Goal: Task Accomplishment & Management: Use online tool/utility

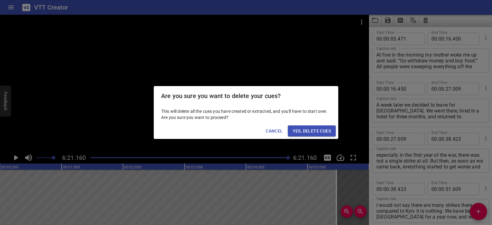
scroll to position [1484, 0]
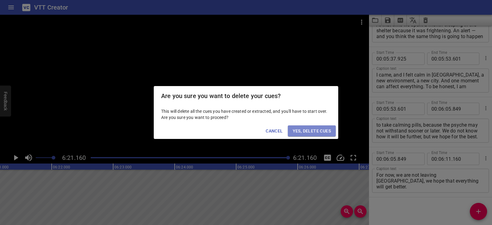
click at [322, 132] on span "Yes, Delete Cues" at bounding box center [312, 131] width 38 height 8
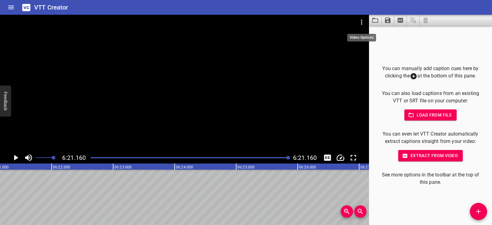
click at [359, 22] on icon "Video Options" at bounding box center [361, 21] width 7 height 7
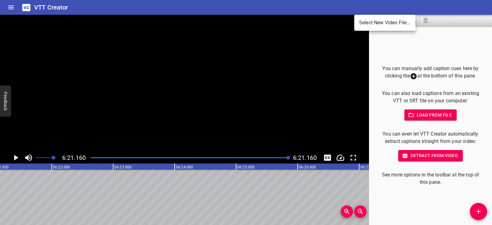
click at [360, 22] on li "Select New Video File..." at bounding box center [384, 22] width 61 height 11
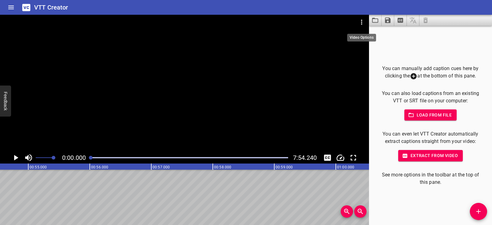
scroll to position [0, 0]
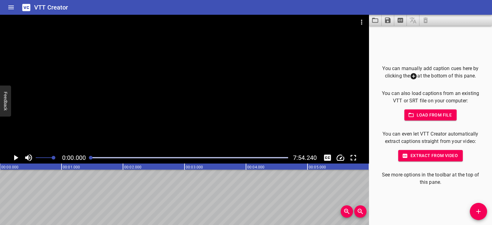
click at [13, 156] on icon "Play/Pause" at bounding box center [15, 157] width 9 height 9
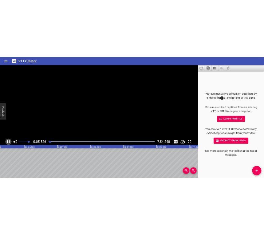
scroll to position [0, 345]
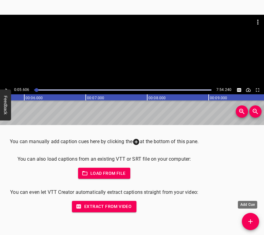
click at [257, 221] on span "Add Cue" at bounding box center [250, 221] width 17 height 7
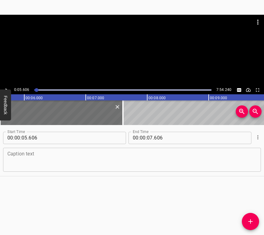
click at [108, 154] on textarea at bounding box center [131, 160] width 249 height 18
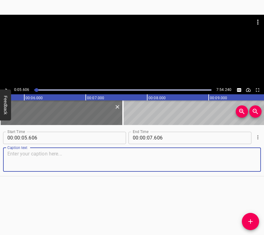
paste textarea "Donetsk was a pearl, perhaps, of the whole of [GEOGRAPHIC_DATA], but [GEOGRAPHI…"
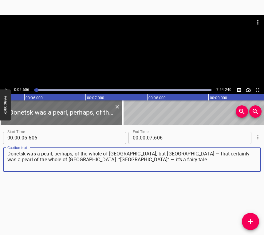
type textarea "Donetsk was a pearl, perhaps, of the whole of [GEOGRAPHIC_DATA], but [GEOGRAPHI…"
click at [6, 87] on icon "Play/Pause" at bounding box center [7, 90] width 6 height 6
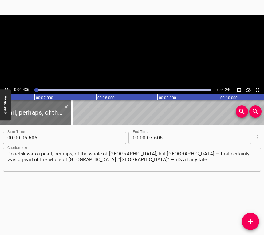
scroll to position [0, 412]
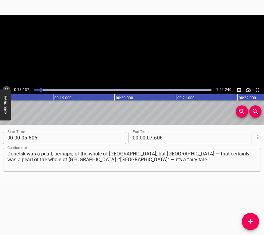
click at [7, 87] on icon "Play/Pause" at bounding box center [7, 90] width 6 height 6
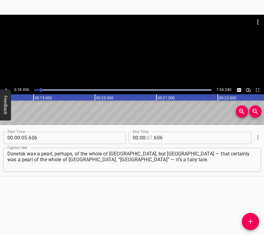
click at [147, 136] on input "number" at bounding box center [150, 138] width 6 height 12
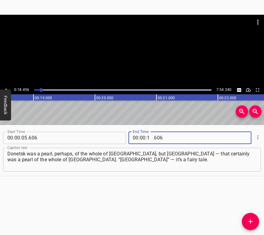
type input "18"
type input "456"
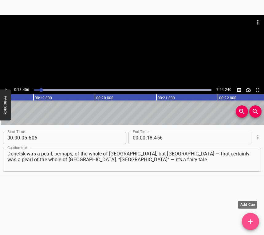
click at [256, 221] on span "Add Cue" at bounding box center [250, 221] width 17 height 7
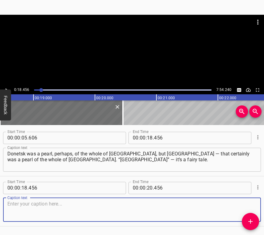
scroll to position [19, 0]
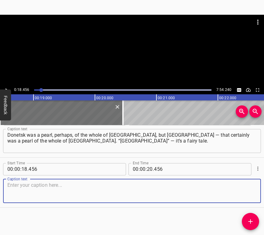
click at [250, 195] on textarea at bounding box center [131, 191] width 249 height 18
click at [70, 188] on textarea at bounding box center [131, 191] width 249 height 18
paste textarea "Rinat is clever, he did so much for the city. It’s hard to remember everything.…"
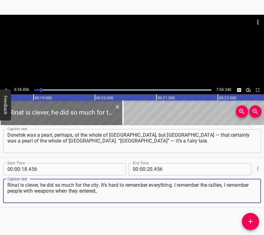
type textarea "Rinat is clever, he did so much for the city. It’s hard to remember everything.…"
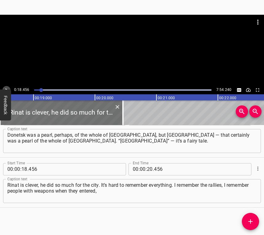
click at [7, 86] on button "Play/Pause" at bounding box center [6, 90] width 8 height 8
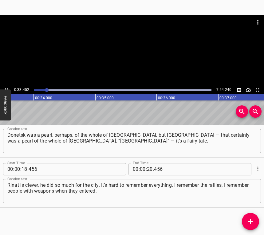
click at [4, 87] on button "Play/Pause" at bounding box center [6, 90] width 8 height 8
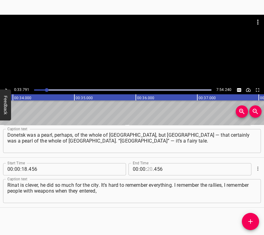
click at [147, 168] on input "number" at bounding box center [150, 169] width 6 height 12
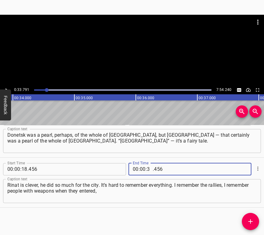
type input "33"
type input "791"
click at [255, 220] on span "Add Cue" at bounding box center [250, 221] width 17 height 7
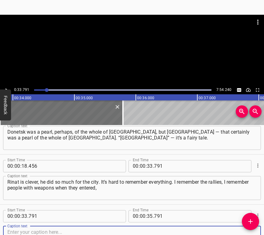
scroll to position [69, 0]
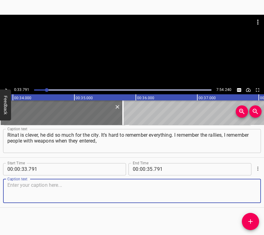
click at [246, 190] on textarea at bounding box center [131, 191] width 249 height 18
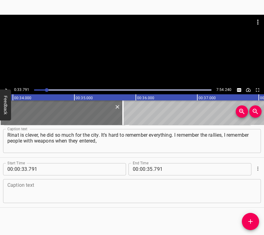
click at [146, 194] on textarea at bounding box center [131, 191] width 249 height 18
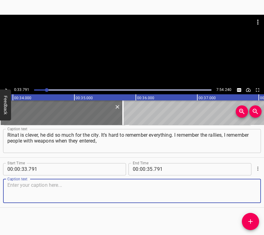
paste textarea "because it was a day off, [DATE]. I was going about my business through the Zol…"
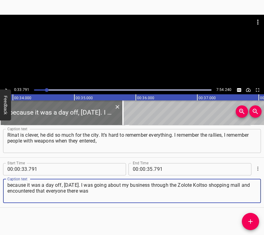
type textarea "because it was a day off, [DATE]. I was going about my business through the Zol…"
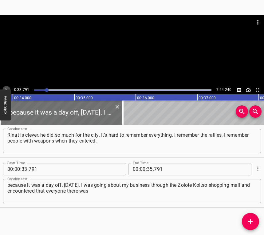
click at [7, 89] on icon "Play/Pause" at bounding box center [7, 90] width 6 height 6
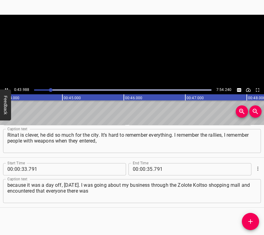
click at [7, 89] on icon "Play/Pause" at bounding box center [6, 89] width 3 height 3
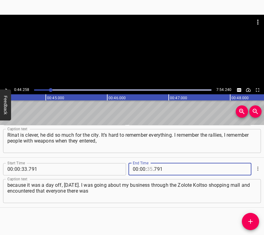
click at [147, 169] on input "number" at bounding box center [150, 169] width 6 height 12
type input "44"
type input "258"
click at [254, 221] on icon "Add Cue" at bounding box center [250, 221] width 7 height 7
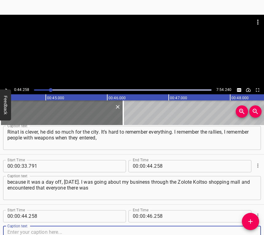
scroll to position [119, 0]
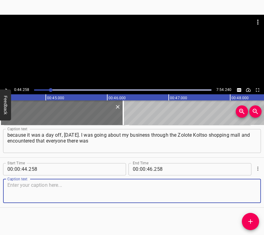
drag, startPoint x: 245, startPoint y: 194, endPoint x: 261, endPoint y: 189, distance: 17.7
click at [246, 194] on textarea at bounding box center [131, 191] width 249 height 18
click at [110, 189] on textarea at bounding box center [131, 191] width 249 height 18
paste textarea "of [DEMOGRAPHIC_DATA] nationality, apparently [DEMOGRAPHIC_DATA], there were ma…"
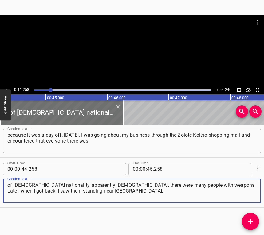
type textarea "of [DEMOGRAPHIC_DATA] nationality, apparently [DEMOGRAPHIC_DATA], there were ma…"
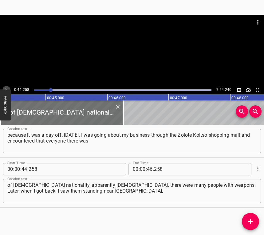
click at [8, 87] on icon "Play/Pause" at bounding box center [7, 90] width 6 height 6
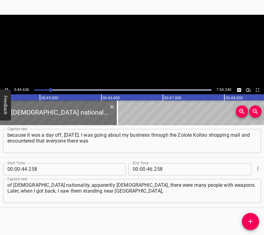
scroll to position [0, 2746]
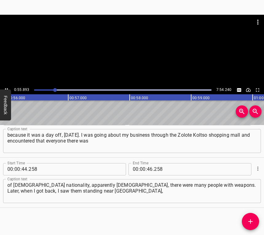
click at [6, 88] on icon "Play/Pause" at bounding box center [7, 90] width 6 height 6
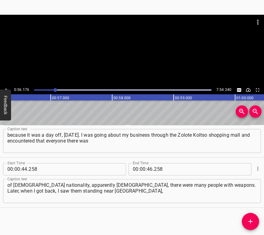
click at [6, 88] on icon "Play/Pause" at bounding box center [7, 90] width 6 height 6
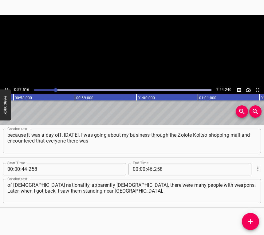
click at [6, 88] on icon "Play/Pause" at bounding box center [7, 90] width 6 height 6
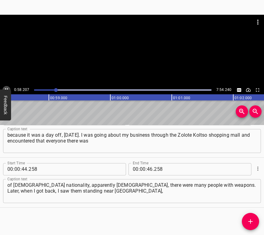
click at [6, 88] on icon "Play/Pause" at bounding box center [7, 90] width 6 height 6
click at [147, 169] on input "number" at bounding box center [150, 169] width 6 height 12
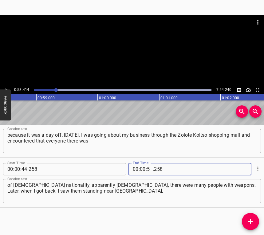
type input "58"
type input "414"
click at [250, 220] on icon "Add Cue" at bounding box center [250, 221] width 7 height 7
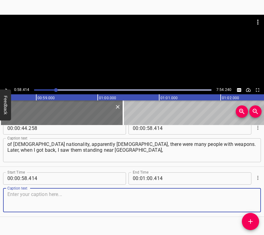
scroll to position [169, 0]
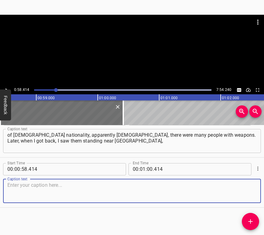
click at [247, 186] on textarea at bounding box center [131, 191] width 249 height 18
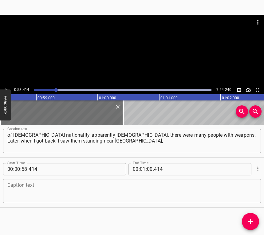
click at [38, 189] on textarea at bounding box center [131, 191] width 249 height 18
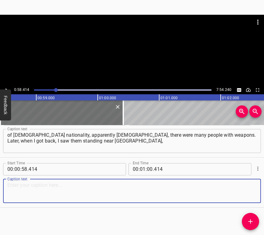
paste textarea "near those branches, with weapons. It was frightening. Probably frightening, I …"
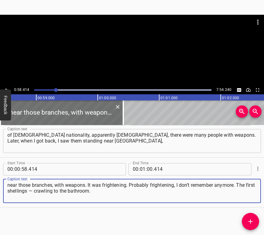
type textarea "near those branches, with weapons. It was frightening. Probably frightening, I …"
click at [6, 87] on icon "Play/Pause" at bounding box center [7, 90] width 6 height 6
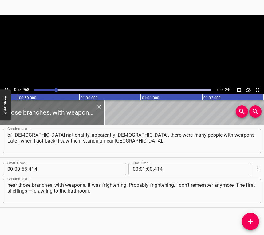
scroll to position [0, 3625]
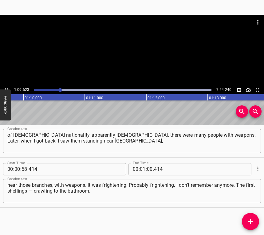
click at [5, 87] on icon "Play/Pause" at bounding box center [7, 90] width 6 height 6
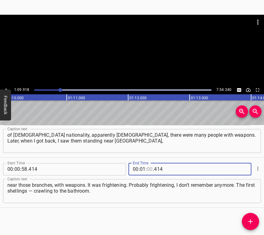
click at [147, 167] on input "number" at bounding box center [150, 169] width 6 height 12
type input "09"
type input "918"
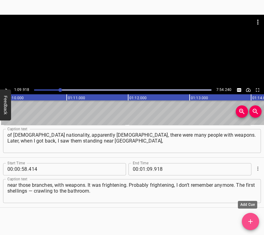
click at [248, 220] on icon "Add Cue" at bounding box center [250, 221] width 7 height 7
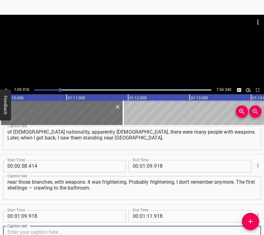
scroll to position [219, 0]
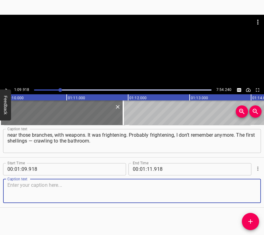
click at [245, 189] on textarea at bounding box center [131, 191] width 249 height 18
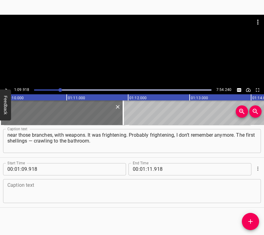
click at [32, 196] on textarea at bounding box center [131, 191] width 249 height 18
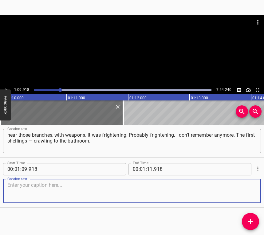
paste textarea "We slid off the sofas and into the bathroom. My friend’s little sister died nea…"
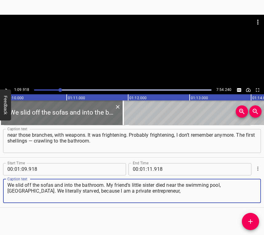
type textarea "We slid off the sofas and into the bathroom. My friend’s little sister died nea…"
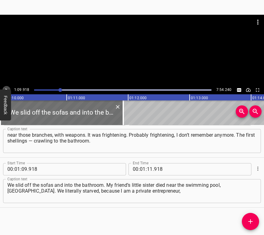
click at [7, 88] on icon "Play/Pause" at bounding box center [7, 90] width 6 height 6
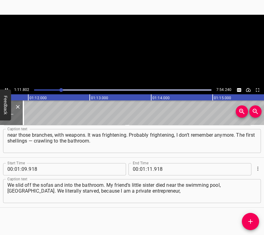
scroll to position [0, 4417]
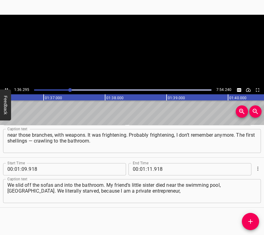
click at [6, 87] on icon "Play/Pause" at bounding box center [7, 90] width 6 height 6
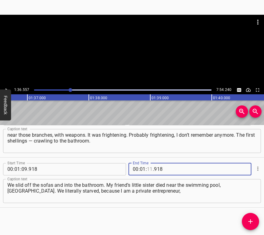
click at [149, 165] on input "number" at bounding box center [150, 169] width 6 height 12
type input "36"
type input "557"
click at [252, 221] on icon "Add Cue" at bounding box center [250, 221] width 7 height 7
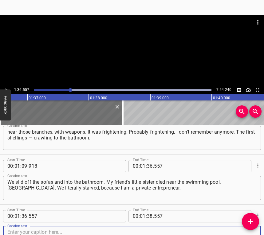
scroll to position [269, 0]
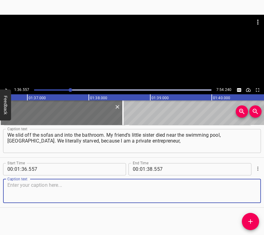
click at [246, 197] on textarea at bounding box center [131, 191] width 249 height 18
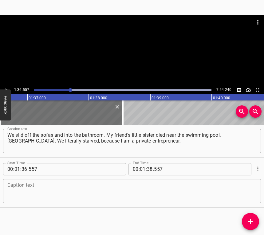
click at [20, 188] on textarea at bounding box center [131, 191] width 249 height 18
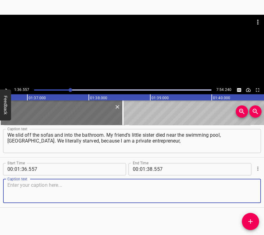
paste textarea "I worked for myself, then everything stopped in an instant, and we were left wi…"
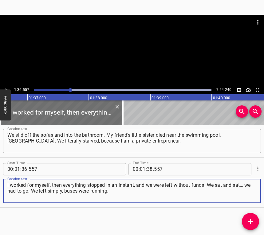
type textarea "I worked for myself, then everything stopped in an instant, and we were left wi…"
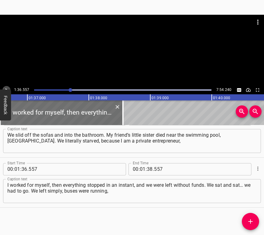
click at [6, 86] on button "Play/Pause" at bounding box center [6, 90] width 8 height 8
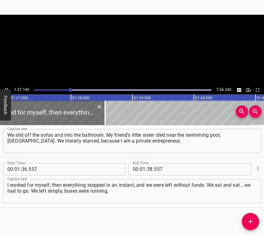
scroll to position [0, 5977]
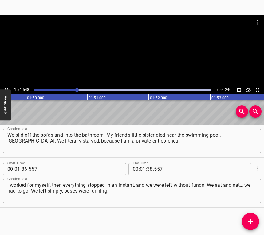
click at [6, 87] on icon "Play/Pause" at bounding box center [7, 90] width 6 height 6
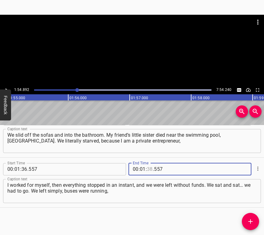
click at [150, 166] on input "number" at bounding box center [150, 169] width 6 height 12
type input "54"
type input "892"
click at [250, 222] on icon "Add Cue" at bounding box center [251, 222] width 4 height 4
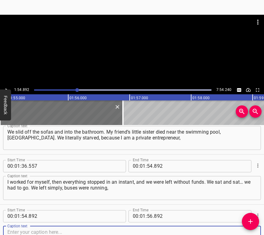
scroll to position [320, 0]
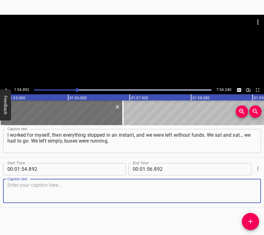
click at [249, 186] on textarea at bounding box center [131, 191] width 249 height 18
click at [26, 194] on textarea at bounding box center [131, 191] width 249 height 18
paste textarea "no problems anywhere, or rather, those that went through the checkpoints. I did…"
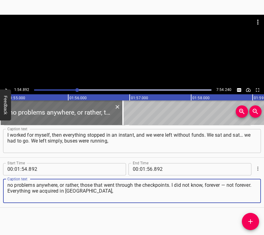
type textarea "no problems anywhere, or rather, those that went through the checkpoints. I did…"
click at [7, 86] on div at bounding box center [132, 50] width 264 height 71
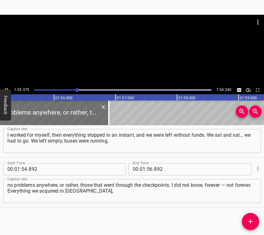
scroll to position [0, 7098]
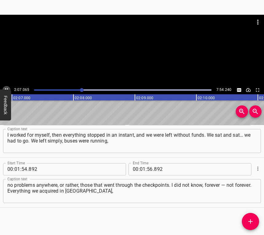
click at [6, 88] on icon "Play/Pause" at bounding box center [7, 90] width 6 height 6
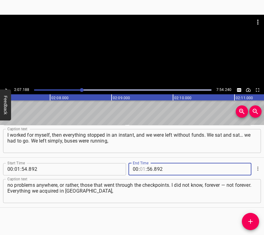
click at [142, 166] on input "number" at bounding box center [143, 169] width 6 height 12
type input "02"
type input "07"
type input "188"
click at [251, 221] on icon "Add Cue" at bounding box center [251, 222] width 4 height 4
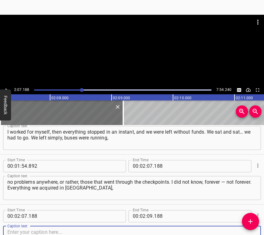
scroll to position [370, 0]
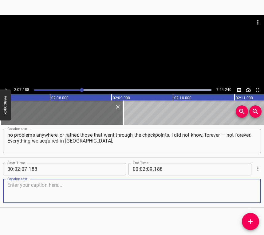
click at [246, 194] on textarea at bounding box center [131, 191] width 249 height 18
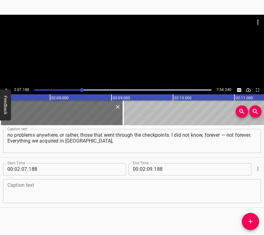
click at [81, 190] on textarea at bounding box center [131, 191] width 249 height 18
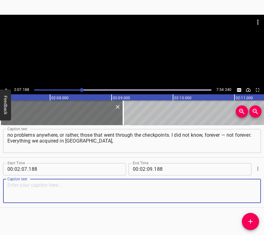
paste textarea "all new. There is everything that was amassed over 30 years. Albums, children’s…"
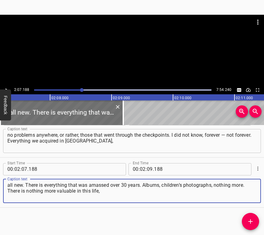
type textarea "all new. There is everything that was amassed over 30 years. Albums, children’s…"
click at [7, 86] on div at bounding box center [132, 50] width 264 height 71
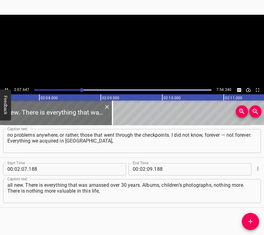
scroll to position [0, 7849]
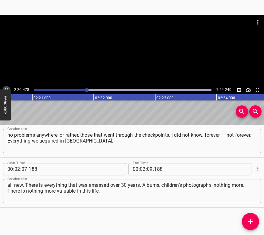
click at [6, 88] on icon "Play/Pause" at bounding box center [7, 90] width 6 height 6
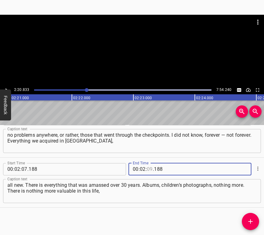
click at [149, 171] on input "number" at bounding box center [150, 169] width 6 height 12
type input "20"
type input "833"
click at [253, 219] on icon "Add Cue" at bounding box center [250, 221] width 7 height 7
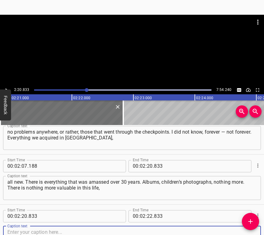
scroll to position [420, 0]
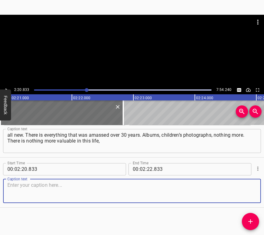
drag, startPoint x: 240, startPoint y: 195, endPoint x: 249, endPoint y: 191, distance: 9.9
click at [241, 194] on textarea at bounding box center [131, 191] width 249 height 18
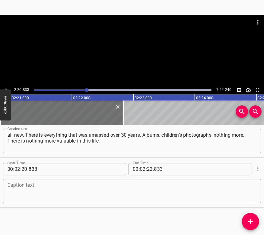
click at [29, 187] on textarea at bounding box center [131, 191] width 249 height 18
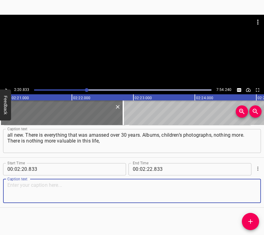
paste textarea "I realized. Not those forks, spoons, little vases — all that is nonsense, rubbi…"
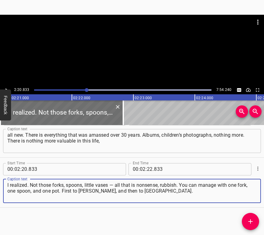
type textarea "I realized. Not those forks, spoons, little vases — all that is nonsense, rubbi…"
click at [5, 88] on icon "Play/Pause" at bounding box center [7, 90] width 6 height 6
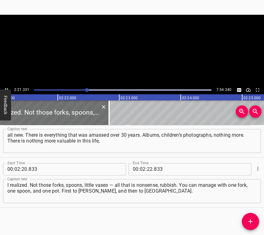
scroll to position [0, 8695]
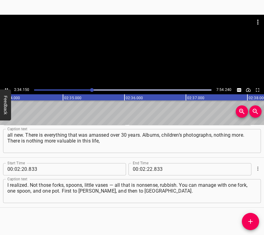
click at [5, 89] on icon "Play/Pause" at bounding box center [6, 89] width 3 height 3
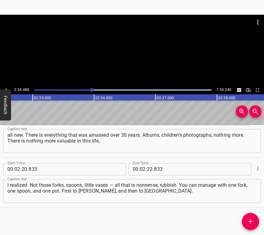
scroll to position [0, 9505]
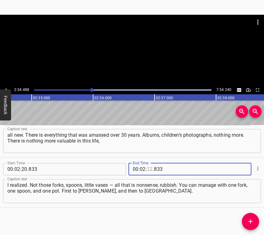
click at [147, 168] on input "number" at bounding box center [150, 169] width 6 height 12
type input "34"
type input "488"
click at [248, 221] on icon "Add Cue" at bounding box center [250, 221] width 7 height 7
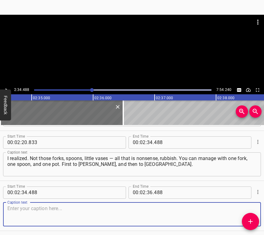
scroll to position [470, 0]
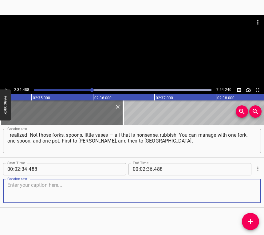
drag, startPoint x: 250, startPoint y: 192, endPoint x: 261, endPoint y: 187, distance: 12.1
click at [250, 191] on textarea at bounding box center [131, 191] width 249 height 18
click at [21, 193] on textarea at bounding box center [131, 191] width 249 height 18
paste textarea "When we arrived, my son and I went, bought something to snack on, walked along …"
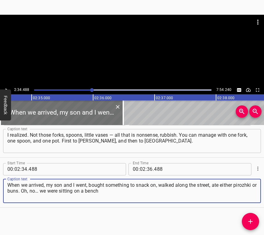
type textarea "When we arrived, my son and I went, bought something to snack on, walked along …"
click at [5, 88] on icon "Play/Pause" at bounding box center [7, 90] width 6 height 6
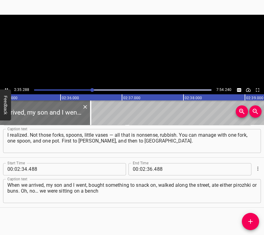
scroll to position [0, 9554]
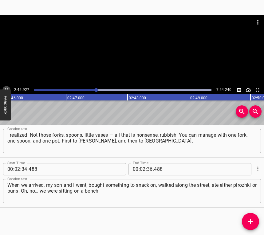
click at [5, 87] on button "Play/Pause" at bounding box center [6, 90] width 8 height 8
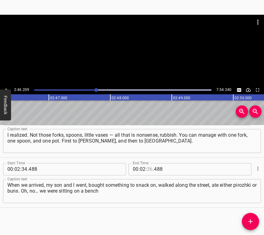
click at [147, 169] on input "number" at bounding box center [150, 169] width 6 height 12
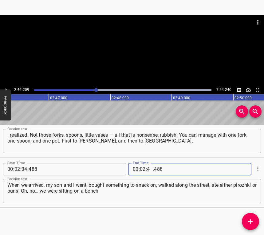
type input "46"
type input "209"
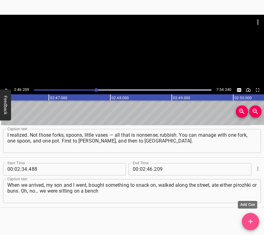
click at [247, 219] on icon "Add Cue" at bounding box center [250, 221] width 7 height 7
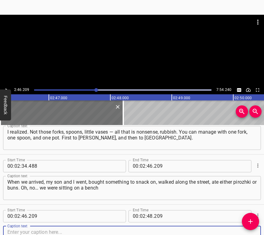
scroll to position [520, 0]
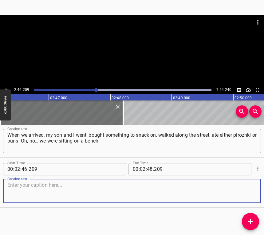
click at [245, 197] on textarea at bounding box center [131, 191] width 249 height 18
click at [31, 186] on textarea at bounding box center [131, 191] width 249 height 18
paste textarea "and an old woman with a stroller passed by and said to us: “Enjoy your meal.” I…"
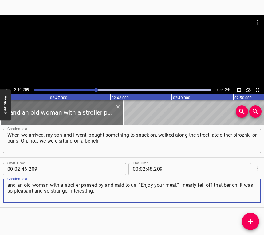
type textarea "and an old woman with a stroller passed by and said to us: “Enjoy your meal.” I…"
click at [5, 88] on icon "Play/Pause" at bounding box center [7, 90] width 6 height 6
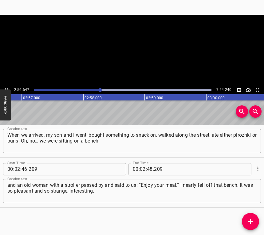
click at [5, 89] on icon "Play/Pause" at bounding box center [7, 90] width 6 height 6
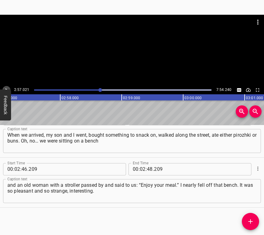
click at [7, 87] on button "Play/Pause" at bounding box center [6, 90] width 8 height 8
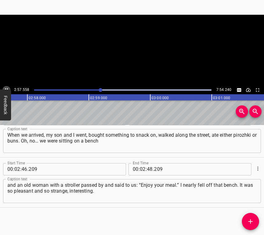
click at [7, 87] on button "Play/Pause" at bounding box center [6, 90] width 8 height 8
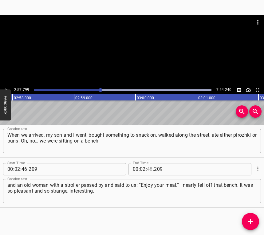
click at [147, 170] on input "number" at bounding box center [150, 169] width 6 height 12
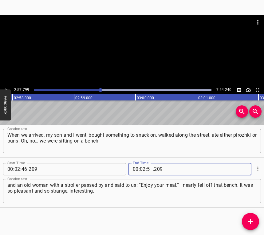
type input "57"
type input "4"
type input "209"
type input "57"
type input "799"
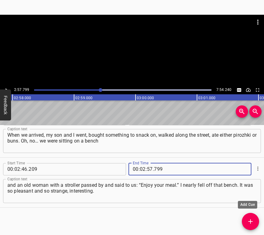
click at [252, 220] on icon "Add Cue" at bounding box center [250, 221] width 7 height 7
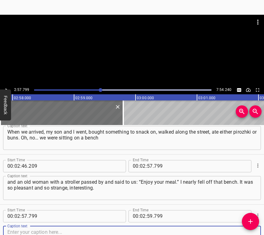
scroll to position [570, 0]
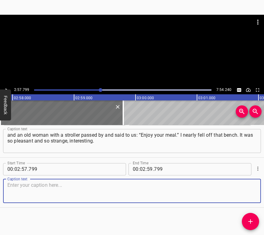
click at [246, 195] on textarea at bounding box center [131, 191] width 249 height 18
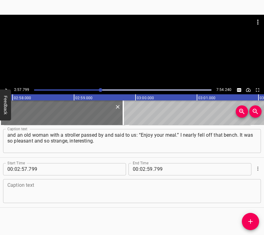
click at [38, 195] on textarea at bounding box center [131, 191] width 249 height 18
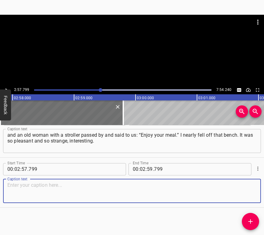
paste textarea "At once we rented an apartment, my acquaintance from [GEOGRAPHIC_DATA] helped. …"
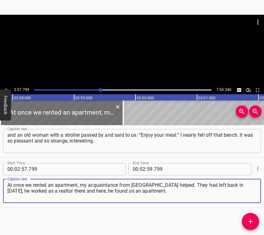
type textarea "At once we rented an apartment, my acquaintance from [GEOGRAPHIC_DATA] helped. …"
click at [7, 88] on icon "Play/Pause" at bounding box center [7, 90] width 6 height 6
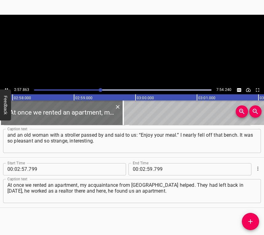
scroll to position [0, 10943]
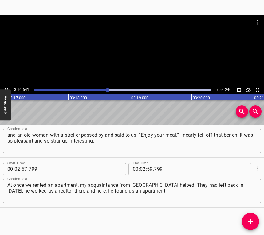
click at [7, 87] on icon "Play/Pause" at bounding box center [7, 90] width 6 height 6
click at [142, 169] on input "number" at bounding box center [143, 169] width 6 height 12
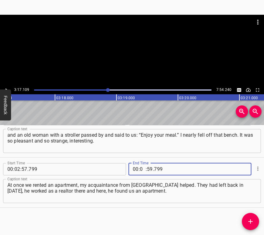
type input "03"
type input "17"
type input "109"
click at [254, 221] on icon "Add Cue" at bounding box center [250, 221] width 7 height 7
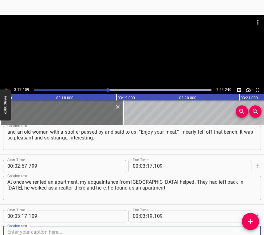
scroll to position [620, 0]
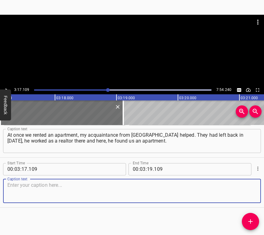
drag, startPoint x: 248, startPoint y: 195, endPoint x: 262, endPoint y: 192, distance: 15.1
click at [248, 195] on textarea at bounding box center [131, 191] width 249 height 18
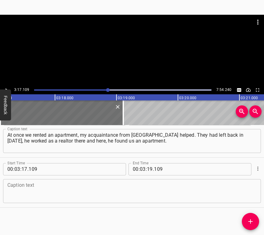
click at [44, 199] on textarea at bounding box center [131, 191] width 249 height 18
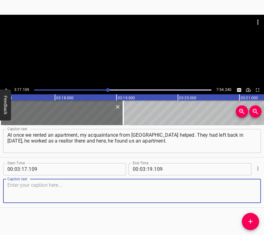
paste textarea "A good woman came across. In general, everything I came across, everywhere ever…"
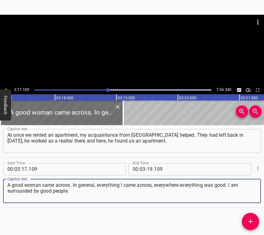
type textarea "A good woman came across. In general, everything I came across, everywhere ever…"
click at [7, 88] on icon "Play/Pause" at bounding box center [7, 90] width 6 height 6
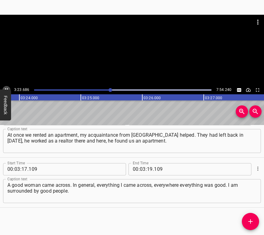
click at [8, 89] on icon "Play/Pause" at bounding box center [7, 90] width 6 height 6
click at [6, 87] on icon "Play/Pause" at bounding box center [7, 90] width 6 height 6
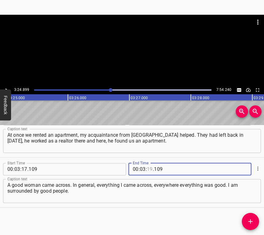
click at [148, 169] on input "number" at bounding box center [150, 169] width 6 height 12
type input "24"
type input "899"
click at [252, 221] on icon "Add Cue" at bounding box center [250, 221] width 7 height 7
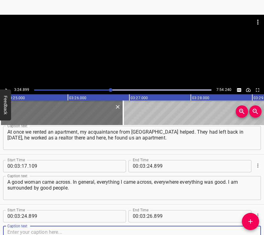
scroll to position [671, 0]
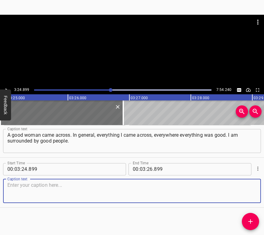
click at [249, 194] on textarea at bounding box center [131, 191] width 249 height 18
click at [67, 188] on textarea at bounding box center [131, 191] width 249 height 18
paste textarea "We lived there, then my son met a girl. He said: “Mom, I am with [PERSON_NAME]”…"
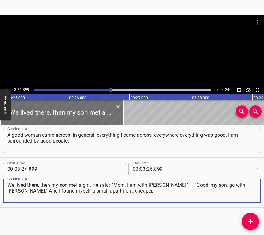
type textarea "We lived there, then my son met a girl. He said: “Mom, I am with [PERSON_NAME]”…"
click at [5, 86] on div at bounding box center [132, 50] width 264 height 71
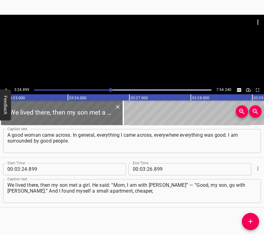
click at [6, 89] on icon "Play/Pause" at bounding box center [7, 90] width 6 height 6
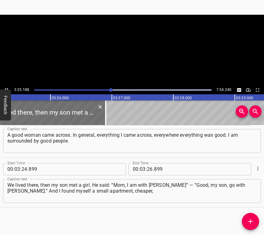
scroll to position [0, 12624]
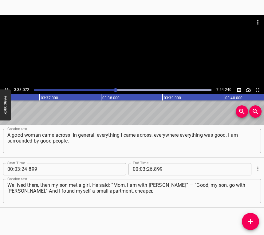
click at [6, 88] on icon "Play/Pause" at bounding box center [7, 90] width 6 height 6
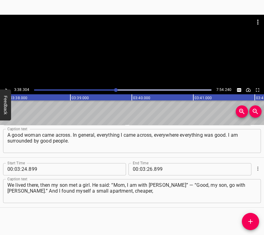
scroll to position [0, 13431]
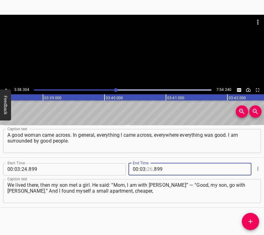
click at [147, 168] on input "number" at bounding box center [150, 169] width 6 height 12
type input "38"
type input "304"
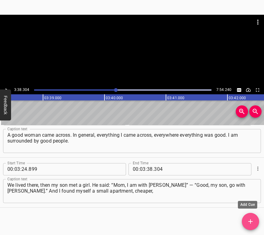
drag, startPoint x: 247, startPoint y: 217, endPoint x: 249, endPoint y: 222, distance: 5.7
click at [249, 222] on button "Add Cue" at bounding box center [250, 221] width 17 height 17
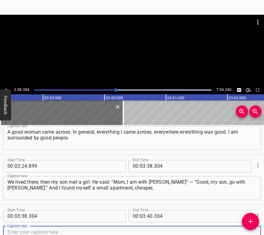
scroll to position [721, 0]
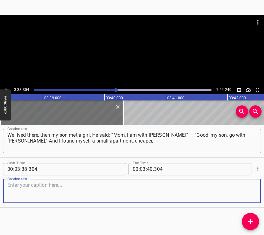
click at [246, 196] on textarea at bounding box center [131, 191] width 249 height 18
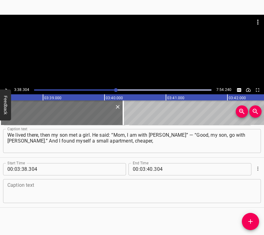
click at [26, 199] on textarea at bounding box center [131, 191] width 249 height 18
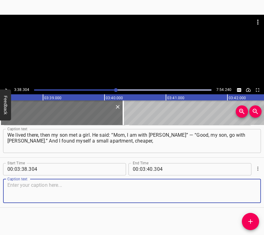
paste textarea "now we live in two rented ones. I was so sure that it would all be for a short …"
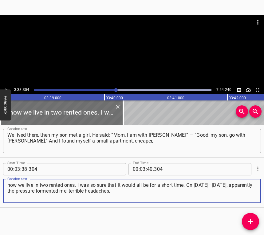
type textarea "now we live in two rented ones. I was so sure that it would all be for a short …"
click at [6, 86] on div at bounding box center [132, 50] width 264 height 71
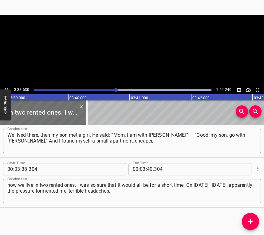
click at [6, 86] on video at bounding box center [132, 50] width 264 height 71
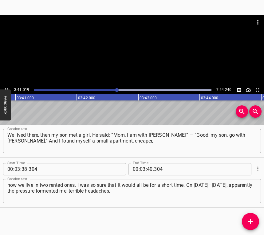
scroll to position [0, 13598]
click at [6, 88] on icon "Play/Pause" at bounding box center [7, 90] width 6 height 6
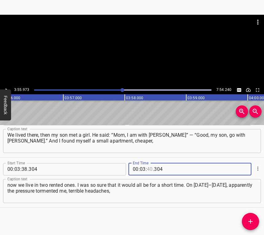
click at [149, 169] on input "number" at bounding box center [150, 169] width 6 height 12
type input "55"
type input "973"
click at [252, 217] on button "Add Cue" at bounding box center [250, 221] width 17 height 17
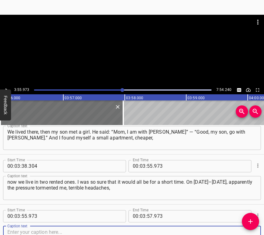
scroll to position [771, 0]
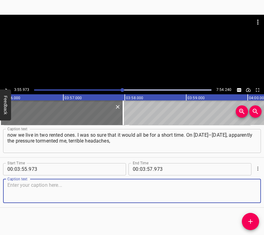
drag, startPoint x: 249, startPoint y: 194, endPoint x: 263, endPoint y: 190, distance: 14.0
click at [249, 194] on textarea at bounding box center [131, 191] width 249 height 18
click at [46, 183] on textarea at bounding box center [131, 191] width 249 height 18
paste textarea "I did not sleep. And then from the 23rd to the 24th, I felt so good, I was slee…"
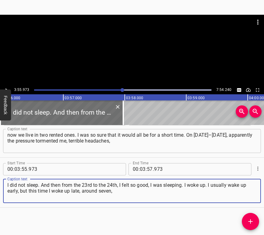
type textarea "I did not sleep. And then from the 23rd to the 24th, I felt so good, I was slee…"
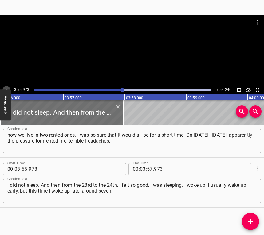
click at [6, 87] on icon "Play/Pause" at bounding box center [7, 90] width 6 height 6
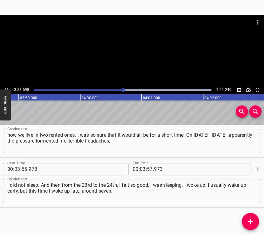
scroll to position [0, 14702]
click at [5, 87] on button "Play/Pause" at bounding box center [6, 90] width 8 height 8
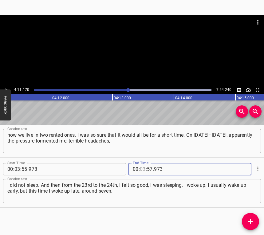
click at [140, 170] on input "number" at bounding box center [143, 169] width 6 height 12
type input "04"
type input "11"
type input "170"
click at [253, 219] on icon "Add Cue" at bounding box center [250, 221] width 7 height 7
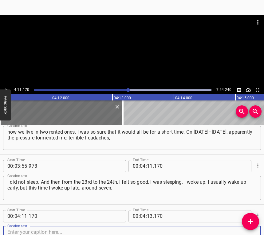
scroll to position [821, 0]
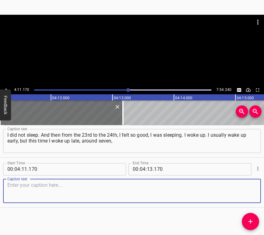
click at [247, 190] on textarea at bounding box center [131, 191] width 249 height 18
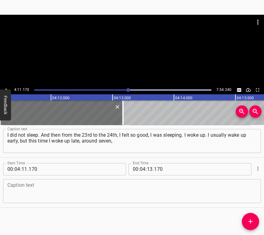
click at [39, 194] on textarea at bounding box center [131, 191] width 249 height 18
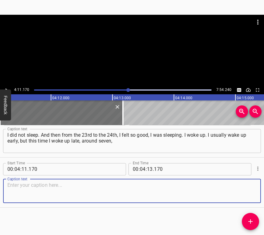
paste textarea "I open the internet, and there… oh my God. And my son calls: “Mom, how are you?…"
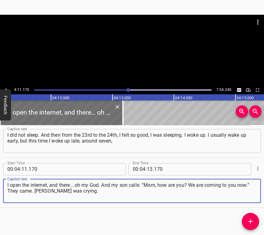
type textarea "I open the internet, and there… oh my God. And my son calls: “Mom, how are you?…"
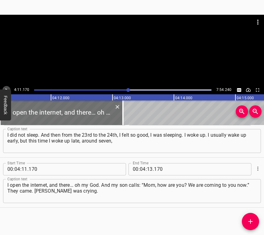
click at [7, 87] on icon "Play/Pause" at bounding box center [7, 90] width 6 height 6
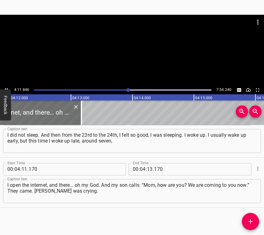
scroll to position [0, 15511]
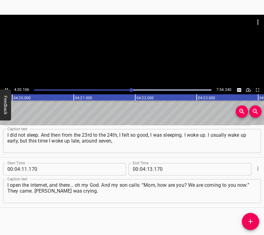
click at [6, 87] on icon "Play/Pause" at bounding box center [7, 90] width 6 height 6
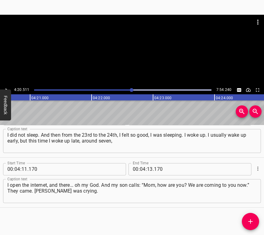
click at [6, 87] on icon "Play/Pause" at bounding box center [7, 90] width 6 height 6
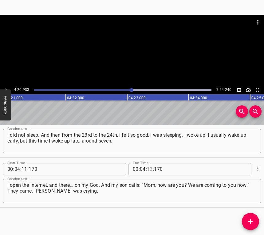
click at [147, 170] on input "number" at bounding box center [150, 169] width 6 height 12
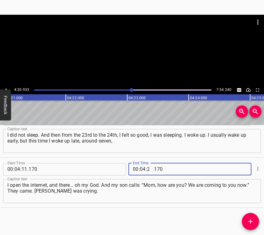
type input "20"
type input "933"
click at [254, 223] on span "Add Cue" at bounding box center [250, 221] width 17 height 7
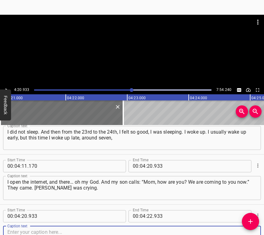
scroll to position [871, 0]
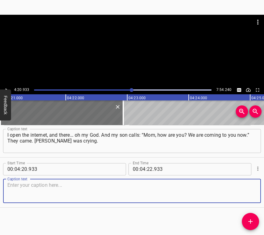
click at [238, 196] on textarea at bounding box center [131, 191] width 249 height 18
click at [45, 194] on textarea at bounding box center [131, 191] width 249 height 18
paste textarea "They had an “emergency suitcase.” And I said: “Calm down, this is all for a sho…"
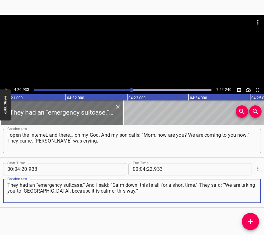
type textarea "They had an “emergency suitcase.” And I said: “Calm down, this is all for a sho…"
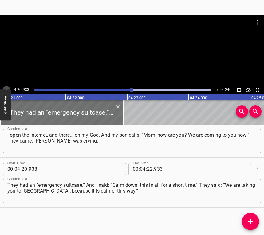
click at [4, 89] on icon "Play/Pause" at bounding box center [7, 90] width 6 height 6
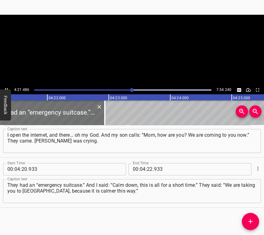
scroll to position [0, 16081]
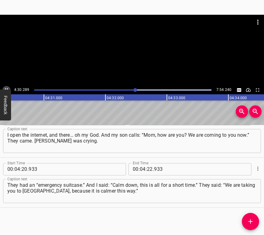
click at [5, 89] on icon "Play/Pause" at bounding box center [6, 89] width 3 height 3
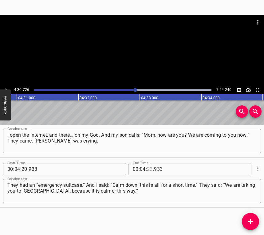
click at [147, 171] on input "number" at bounding box center [150, 169] width 6 height 12
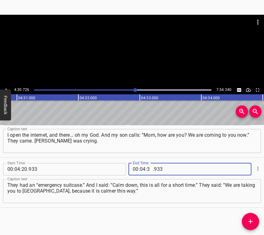
type input "30"
type input "726"
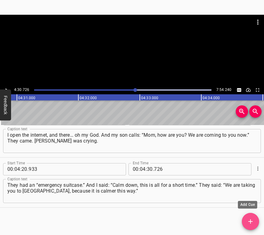
click at [249, 220] on icon "Add Cue" at bounding box center [250, 221] width 7 height 7
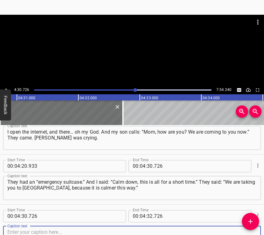
scroll to position [921, 0]
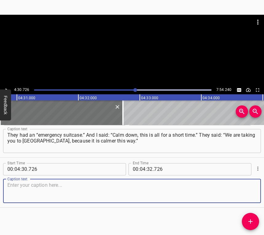
drag, startPoint x: 241, startPoint y: 188, endPoint x: 261, endPoint y: 187, distance: 19.7
click at [243, 189] on textarea at bounding box center [131, 191] width 249 height 18
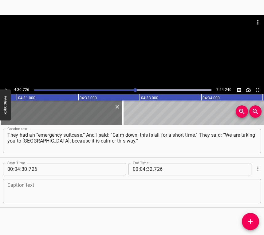
click at [28, 192] on textarea at bounding box center [131, 191] width 249 height 18
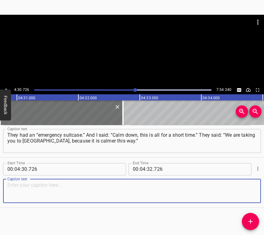
paste textarea "In fact, it was somehow… at that time transport was not working yet. We went to…"
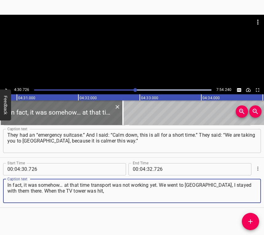
type textarea "In fact, it was somehow… at that time transport was not working yet. We went to…"
click at [7, 86] on button "Play/Pause" at bounding box center [6, 90] width 8 height 8
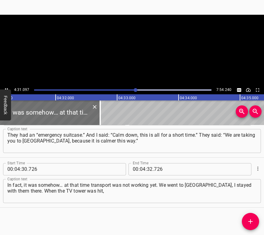
scroll to position [0, 16693]
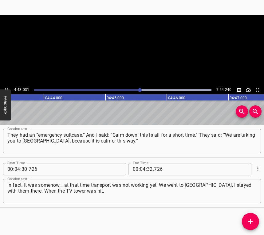
click at [5, 87] on button "Play/Pause" at bounding box center [6, 90] width 8 height 8
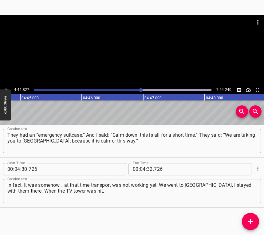
scroll to position [0, 17524]
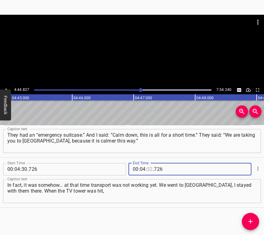
click at [147, 169] on input "number" at bounding box center [150, 169] width 6 height 12
type input "44"
type input "827"
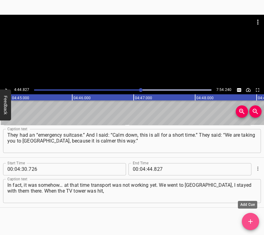
click at [249, 222] on icon "Add Cue" at bounding box center [251, 222] width 4 height 4
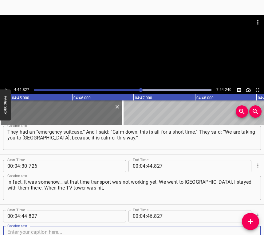
scroll to position [971, 0]
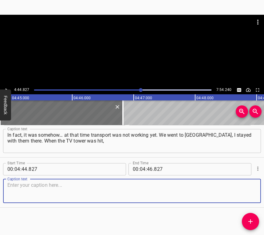
drag, startPoint x: 237, startPoint y: 192, endPoint x: 261, endPoint y: 192, distance: 24.0
click at [240, 193] on textarea at bounding box center [131, 191] width 249 height 18
click at [64, 188] on textarea at bounding box center [131, 191] width 249 height 18
paste textarea "[PERSON_NAME] had a breakdown, only wanted to leave. I did not want to go, I sa…"
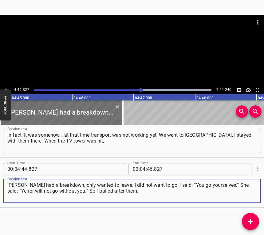
type textarea "[PERSON_NAME] had a breakdown, only wanted to leave. I did not want to go, I sa…"
click at [6, 87] on button "Play/Pause" at bounding box center [6, 90] width 8 height 8
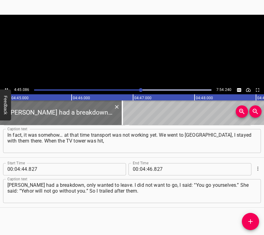
scroll to position [0, 17539]
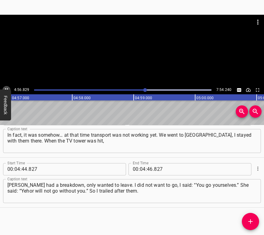
click at [6, 86] on button "Play/Pause" at bounding box center [6, 90] width 8 height 8
click at [5, 88] on icon "Play/Pause" at bounding box center [7, 90] width 6 height 6
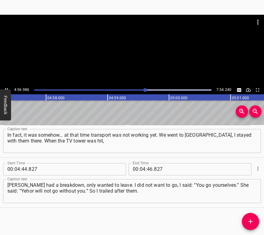
click at [5, 88] on icon "Play/Pause" at bounding box center [7, 90] width 6 height 6
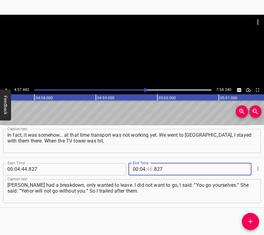
click at [147, 167] on input "number" at bounding box center [150, 169] width 6 height 12
type input "57"
type input "442"
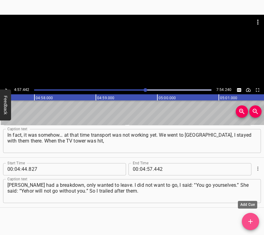
click at [252, 219] on icon "Add Cue" at bounding box center [250, 221] width 7 height 7
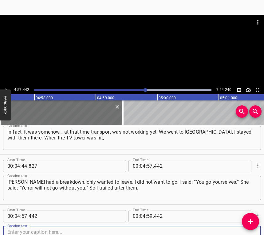
scroll to position [1022, 0]
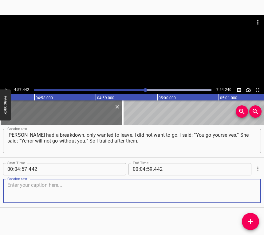
click at [248, 195] on textarea at bounding box center [131, 191] width 249 height 18
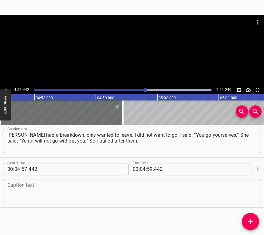
click at [37, 177] on div "Caption text Caption text" at bounding box center [132, 191] width 258 height 28
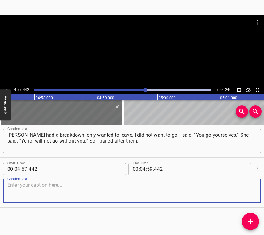
click at [37, 191] on textarea at bounding box center [131, 191] width 249 height 18
paste textarea "All right, we went to [GEOGRAPHIC_DATA], stayed there one month and another mon…"
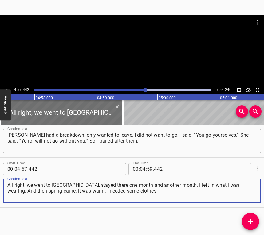
type textarea "All right, we went to [GEOGRAPHIC_DATA], stayed there one month and another mon…"
click at [3, 87] on div "4:57.442 7:54.240" at bounding box center [132, 90] width 264 height 9
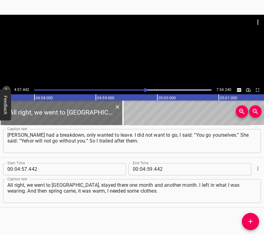
click at [6, 89] on icon "Play/Pause" at bounding box center [7, 89] width 2 height 3
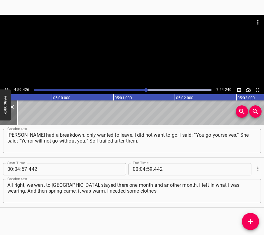
scroll to position [0, 18422]
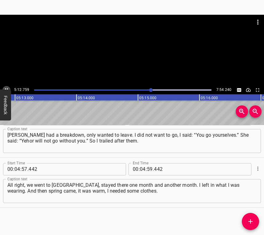
click at [7, 89] on icon "Play/Pause" at bounding box center [7, 90] width 6 height 6
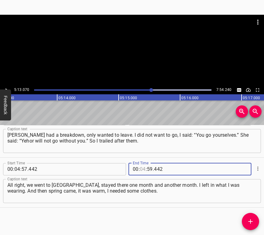
click at [141, 168] on input "number" at bounding box center [143, 169] width 6 height 12
type input "05"
type input "13"
type input "070"
click at [249, 222] on icon "Add Cue" at bounding box center [251, 222] width 4 height 4
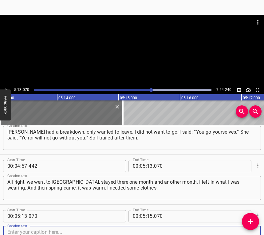
scroll to position [1072, 0]
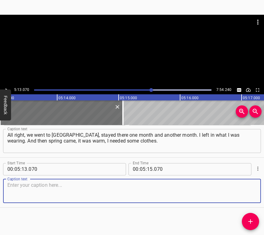
click at [242, 198] on textarea at bounding box center [131, 191] width 249 height 18
click at [21, 189] on textarea at bounding box center [131, 191] width 249 height 18
paste textarea "I said: “Children, let me go to [GEOGRAPHIC_DATA], I will take summer and sprin…"
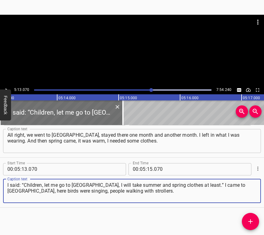
type textarea "I said: “Children, let me go to [GEOGRAPHIC_DATA], I will take summer and sprin…"
click at [9, 87] on icon "Play/Pause" at bounding box center [7, 90] width 6 height 6
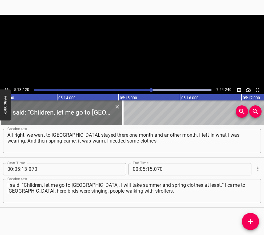
scroll to position [0, 19264]
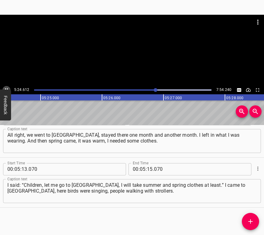
click at [8, 87] on icon "Play/Pause" at bounding box center [7, 90] width 6 height 6
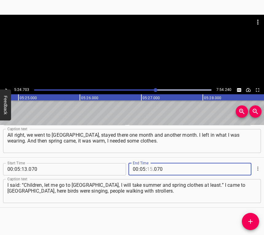
click at [149, 170] on input "number" at bounding box center [150, 169] width 6 height 12
type input "24"
type input "703"
click at [248, 221] on icon "Add Cue" at bounding box center [250, 221] width 7 height 7
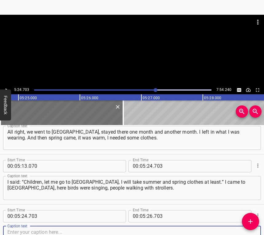
scroll to position [1122, 0]
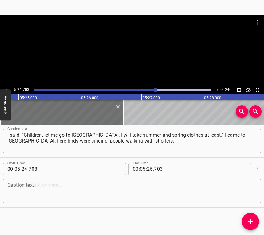
drag, startPoint x: 244, startPoint y: 202, endPoint x: 262, endPoint y: 199, distance: 18.5
click at [244, 202] on div "Caption text" at bounding box center [132, 191] width 258 height 24
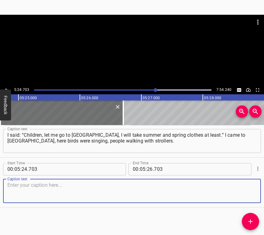
click at [25, 195] on textarea at bounding box center [131, 191] width 249 height 18
paste textarea "I called, said no. I gathered the clothes, brought them to them, but I returned…"
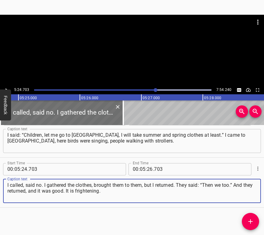
type textarea "I called, said no. I gathered the clothes, brought them to them, but I returned…"
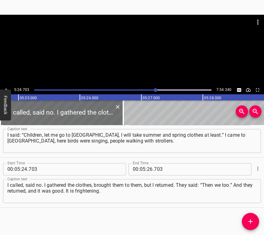
click at [4, 85] on div at bounding box center [132, 50] width 264 height 71
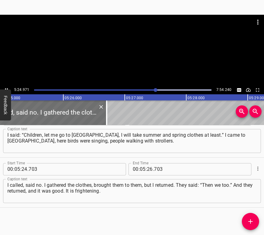
scroll to position [0, 20010]
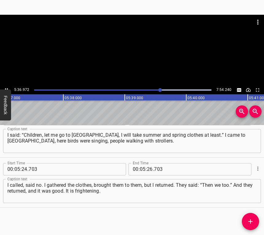
click at [6, 88] on icon "Play/Pause" at bounding box center [7, 90] width 6 height 6
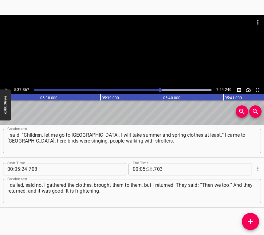
click at [148, 167] on input "number" at bounding box center [150, 169] width 6 height 12
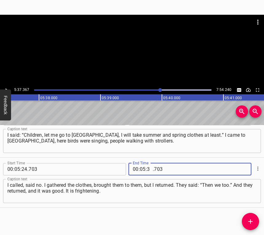
type input "37"
type input "367"
click at [251, 221] on icon "Add Cue" at bounding box center [251, 222] width 4 height 4
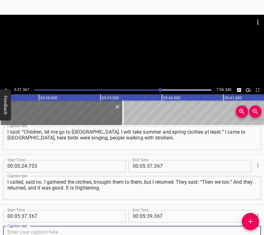
scroll to position [1172, 0]
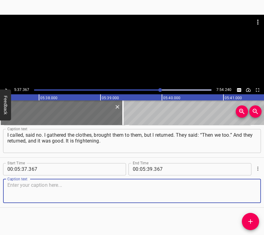
drag, startPoint x: 247, startPoint y: 192, endPoint x: 263, endPoint y: 187, distance: 16.6
click at [248, 192] on textarea at bounding box center [131, 191] width 249 height 18
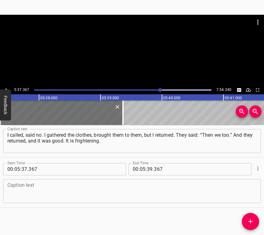
click at [31, 204] on div "Caption text Caption text" at bounding box center [132, 191] width 258 height 28
click at [34, 191] on textarea at bounding box center [131, 191] width 249 height 18
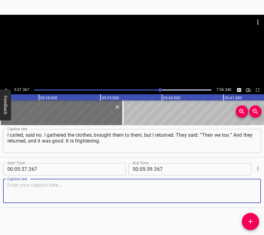
paste textarea "We sit in the bathroom. At first I went to the bomb shelter, and then, like [DA…"
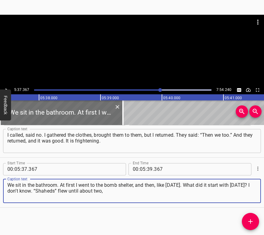
type textarea "We sit in the bathroom. At first I went to the bomb shelter, and then, like [DA…"
click at [6, 86] on button "Play/Pause" at bounding box center [6, 90] width 8 height 8
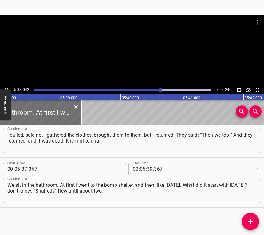
scroll to position [0, 20814]
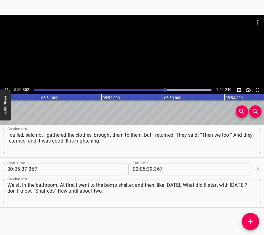
click at [6, 87] on icon "Play/Pause" at bounding box center [7, 90] width 6 height 6
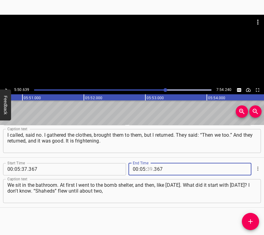
click at [147, 167] on input "number" at bounding box center [150, 169] width 6 height 12
type input "50"
type input "639"
click at [251, 219] on icon "Add Cue" at bounding box center [250, 221] width 7 height 7
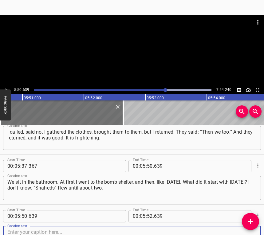
scroll to position [1222, 0]
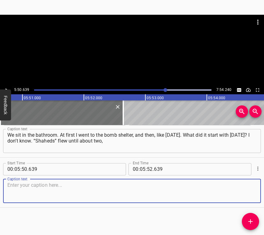
drag, startPoint x: 248, startPoint y: 194, endPoint x: 261, endPoint y: 191, distance: 13.4
click at [249, 193] on textarea at bounding box center [131, 191] width 249 height 18
click at [24, 193] on textarea at bounding box center [131, 191] width 249 height 18
paste textarea "buzzing incredibly. My windows face that side, and I could see the hits, the re…"
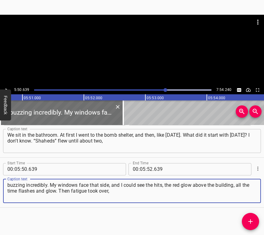
type textarea "buzzing incredibly. My windows face that side, and I could see the hits, the re…"
click at [5, 86] on button "Play/Pause" at bounding box center [6, 90] width 8 height 8
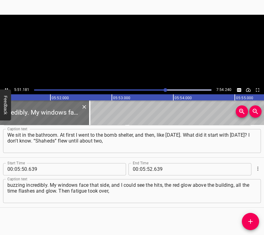
scroll to position [0, 21623]
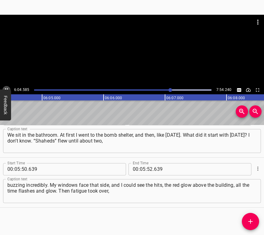
click at [6, 87] on icon "Play/Pause" at bounding box center [7, 90] width 6 height 6
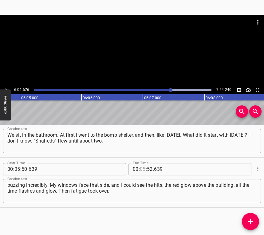
click at [141, 166] on input "number" at bounding box center [143, 169] width 6 height 12
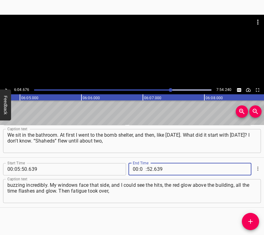
type input "06"
type input "04"
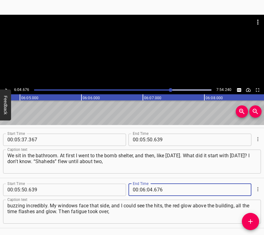
scroll to position [1191, 0]
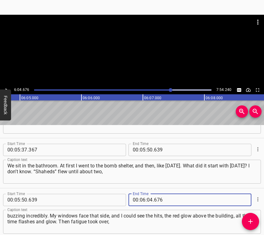
type input "676"
click at [247, 223] on icon "Add Cue" at bounding box center [250, 221] width 7 height 7
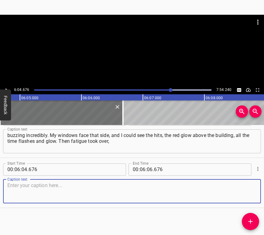
scroll to position [1272, 0]
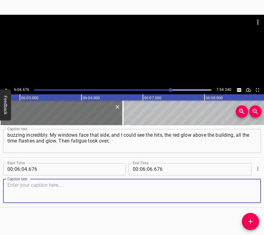
click at [248, 198] on textarea at bounding box center [131, 191] width 249 height 18
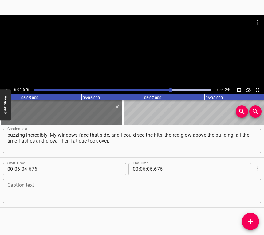
click at [38, 195] on textarea at bounding box center [131, 191] width 249 height 18
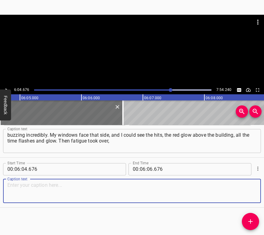
paste textarea "I fell asleep. I don’t know what time I fell asleep, and I hear, the alert agai…"
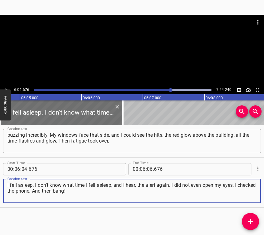
type textarea "I fell asleep. I don’t know what time I fell asleep, and I hear, the alert agai…"
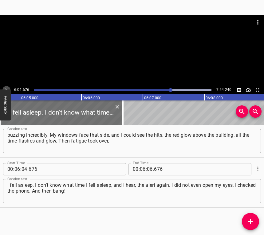
click at [5, 86] on button "Play/Pause" at bounding box center [6, 90] width 8 height 8
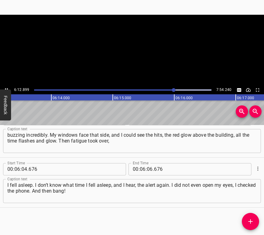
click at [5, 86] on button "Play/Pause" at bounding box center [6, 90] width 8 height 8
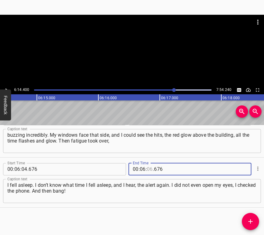
click at [147, 169] on input "number" at bounding box center [150, 169] width 6 height 12
type input "14"
type input "400"
click at [253, 224] on icon "Add Cue" at bounding box center [250, 221] width 7 height 7
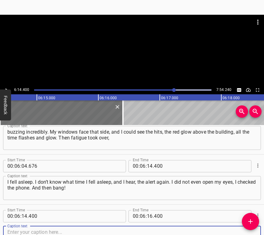
scroll to position [1322, 0]
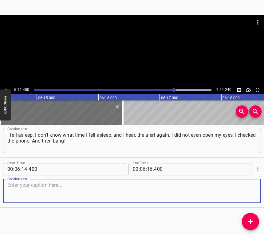
drag, startPoint x: 240, startPoint y: 192, endPoint x: 262, endPoint y: 186, distance: 22.8
click at [243, 191] on textarea at bounding box center [131, 191] width 249 height 18
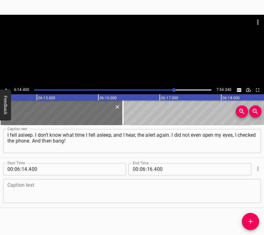
click at [106, 195] on textarea at bounding box center [131, 191] width 249 height 18
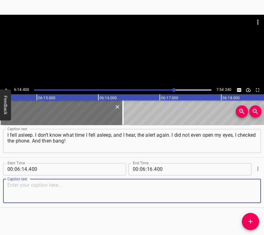
paste textarea "Everything flies at me from the windows, everything opened, flower pots, soil, …"
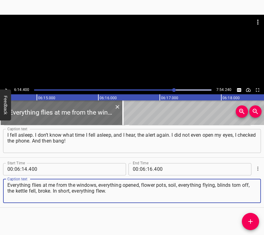
type textarea "Everything flies at me from the windows, everything opened, flower pots, soil, …"
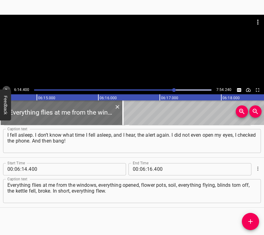
click at [6, 87] on icon "Play/Pause" at bounding box center [7, 90] width 6 height 6
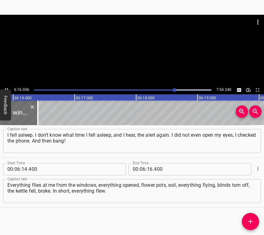
scroll to position [0, 23137]
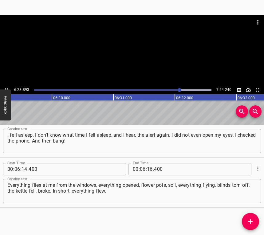
click at [6, 87] on button "Play/Pause" at bounding box center [6, 90] width 8 height 8
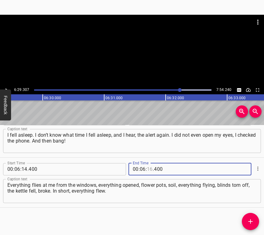
click at [147, 167] on input "number" at bounding box center [150, 169] width 6 height 12
type input "29"
type input "6"
type input "400"
type input "29"
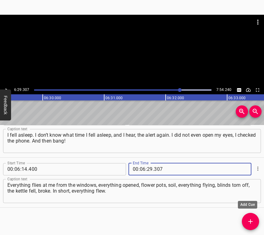
type input "307"
click at [254, 215] on button "Add Cue" at bounding box center [250, 221] width 17 height 17
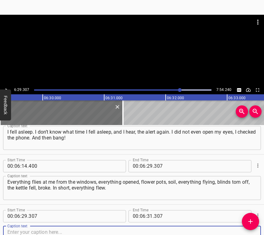
scroll to position [1373, 0]
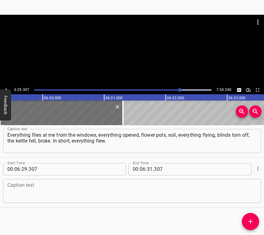
click at [250, 205] on div "Start Time 00 : 06 : 29 . 307 Start Time End Time 00 : 06 : 31 . 307 End Time C…" at bounding box center [132, 183] width 264 height 50
click at [250, 202] on div "Caption text" at bounding box center [132, 191] width 258 height 24
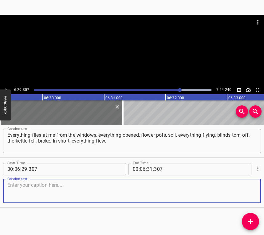
click at [59, 194] on textarea at bounding box center [131, 191] width 249 height 18
paste textarea "I thought: what should I do? I have to go outside. I got dressed, went outside,…"
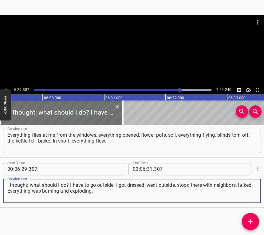
type textarea "I thought: what should I do? I have to go outside. I got dressed, went outside,…"
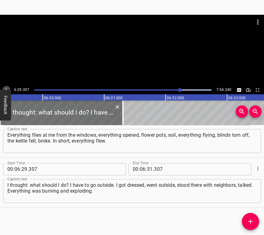
click at [6, 87] on icon "Play/Pause" at bounding box center [7, 90] width 6 height 6
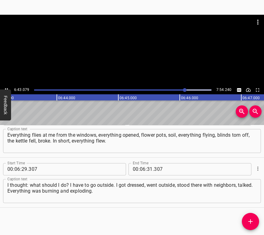
click at [6, 88] on icon "Play/Pause" at bounding box center [7, 90] width 6 height 6
click at [149, 167] on input "number" at bounding box center [150, 169] width 6 height 12
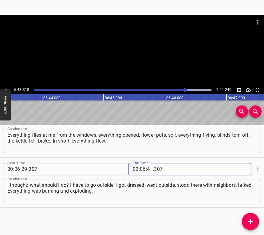
type input "43"
type input "318"
click at [252, 220] on icon "Add Cue" at bounding box center [250, 221] width 7 height 7
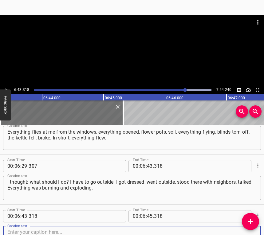
scroll to position [1423, 0]
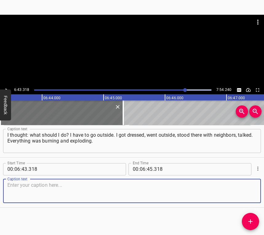
click at [248, 189] on textarea at bounding box center [131, 191] width 249 height 18
click at [24, 199] on textarea at bounding box center [131, 191] width 249 height 18
paste textarea "I don’t know what was exploding, maybe cluster bombs. There were very many peop…"
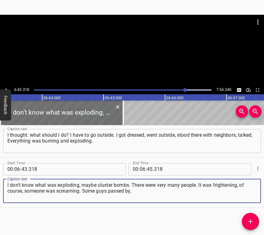
type textarea "I don’t know what was exploding, maybe cluster bombs. There were very many peop…"
click at [5, 88] on icon "Play/Pause" at bounding box center [7, 90] width 6 height 6
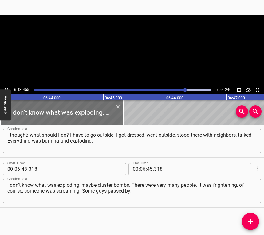
scroll to position [0, 24822]
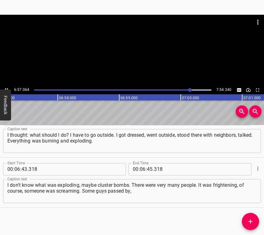
click at [5, 90] on button "Feedback" at bounding box center [5, 105] width 11 height 31
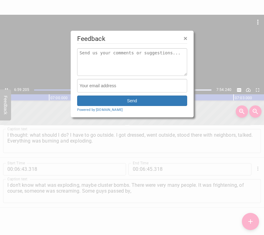
click at [188, 36] on form "Feedback Send Powered by [DOMAIN_NAME]" at bounding box center [132, 74] width 123 height 87
click at [185, 38] on span "×" at bounding box center [186, 38] width 4 height 7
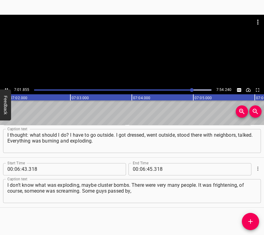
click at [189, 88] on div at bounding box center [122, 90] width 185 height 9
click at [7, 88] on icon "Play/Pause" at bounding box center [7, 90] width 6 height 6
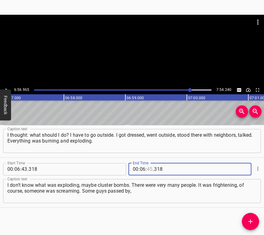
click at [147, 169] on input "number" at bounding box center [150, 169] width 6 height 12
type input "56"
type input "965"
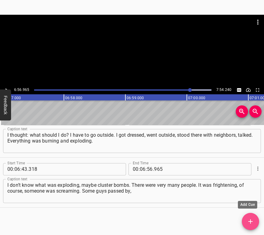
click at [249, 223] on icon "Add Cue" at bounding box center [250, 221] width 7 height 7
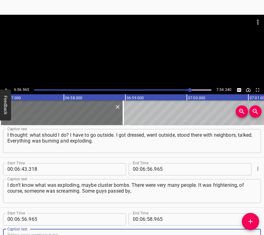
scroll to position [1426, 0]
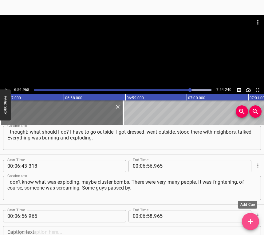
drag, startPoint x: 259, startPoint y: 223, endPoint x: 255, endPoint y: 230, distance: 8.3
click at [257, 225] on div "Start Time 00 : 00 : 05 . 606 Start Time End Time 00 : 00 : 18 . 456 End Time C…" at bounding box center [132, 180] width 264 height 110
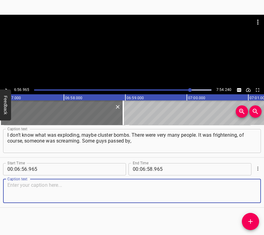
click at [242, 191] on textarea at bounding box center [131, 191] width 249 height 18
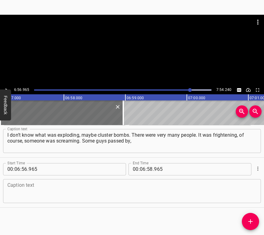
click at [28, 185] on textarea at bounding box center [131, 191] width 249 height 18
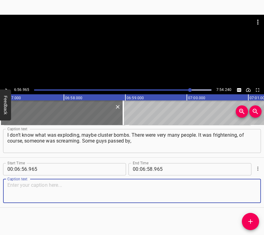
paste textarea "said: “There is no building entrance there.” And we couldn’t see, it was still …"
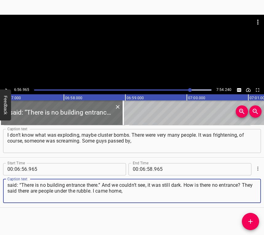
type textarea "said: “There is no building entrance there.” And we couldn’t see, it was still …"
click at [7, 88] on icon "Play/Pause" at bounding box center [7, 90] width 6 height 6
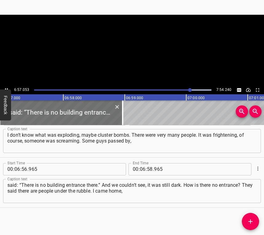
scroll to position [0, 25659]
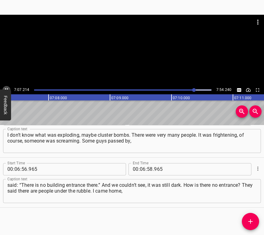
click at [6, 87] on icon "Play/Pause" at bounding box center [7, 90] width 6 height 6
click at [146, 167] on span ":" at bounding box center [146, 169] width 1 height 12
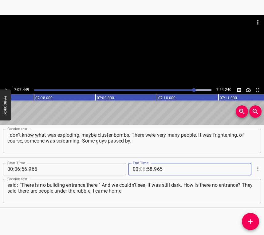
click at [140, 167] on input "number" at bounding box center [143, 169] width 6 height 12
type input "07"
type input "449"
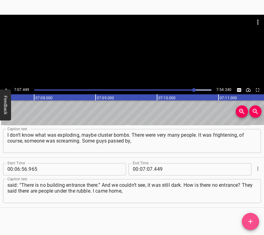
click at [250, 220] on icon "Add Cue" at bounding box center [250, 221] width 7 height 7
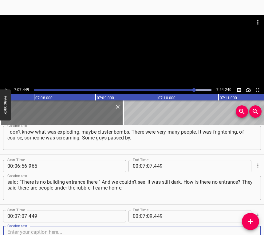
scroll to position [1523, 0]
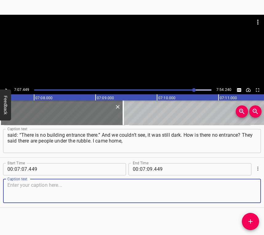
click at [243, 196] on textarea at bounding box center [131, 191] width 249 height 18
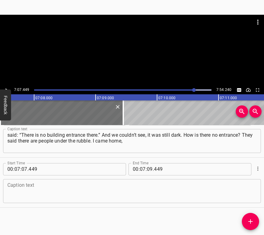
click at [95, 194] on textarea at bounding box center [131, 191] width 249 height 18
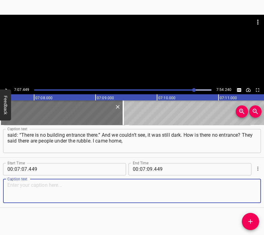
paste textarea "the cat was gone. Marusia, Marusia! No cat, but she was under the bathtub. The …"
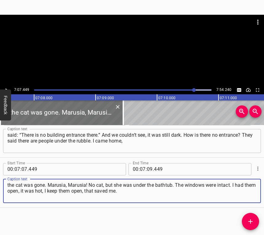
type textarea "the cat was gone. Marusia, Marusia! No cat, but she was under the bathtub. The …"
click at [6, 88] on icon "Play/Pause" at bounding box center [7, 90] width 6 height 6
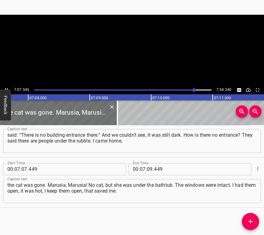
scroll to position [0, 26322]
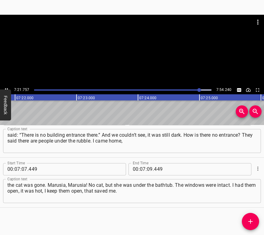
click at [9, 88] on icon "Play/Pause" at bounding box center [7, 90] width 6 height 6
click at [147, 170] on input "number" at bounding box center [150, 169] width 6 height 12
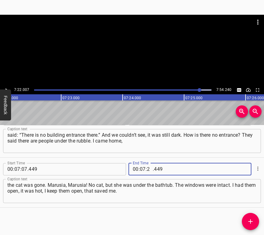
type input "22"
type input "007"
click at [250, 219] on icon "Add Cue" at bounding box center [250, 221] width 7 height 7
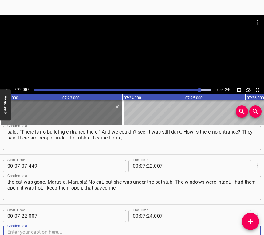
scroll to position [1573, 0]
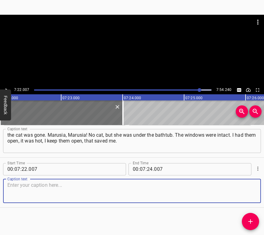
click at [248, 186] on textarea at bounding box center [131, 191] width 249 height 18
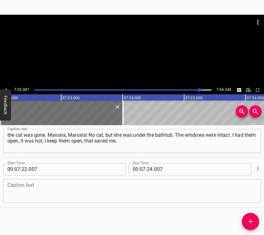
click at [38, 192] on textarea at bounding box center [131, 191] width 249 height 18
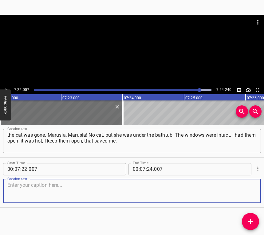
paste textarea "They said that a girl was thrown out from the ninth floor by the blast wave. I …"
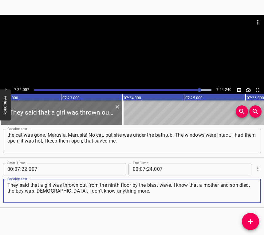
type textarea "They said that a girl was thrown out from the ninth floor by the blast wave. I …"
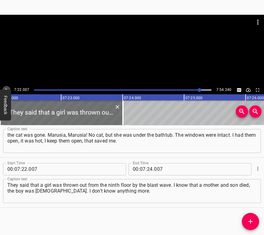
click at [6, 89] on icon "Play/Pause" at bounding box center [7, 89] width 2 height 3
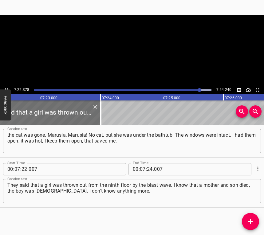
scroll to position [0, 27217]
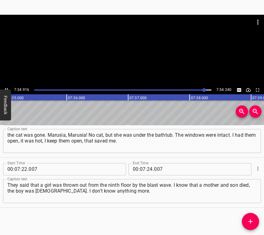
click at [7, 87] on icon "Play/Pause" at bounding box center [7, 90] width 6 height 6
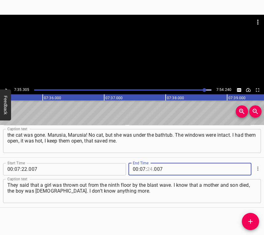
click at [147, 166] on input "number" at bounding box center [150, 169] width 6 height 12
type input "35"
type input "305"
click at [247, 222] on icon "Add Cue" at bounding box center [250, 221] width 7 height 7
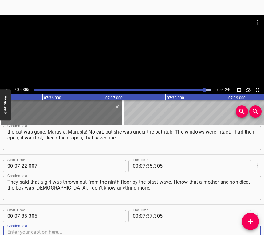
scroll to position [1623, 0]
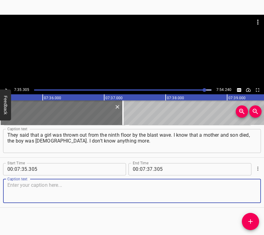
click at [243, 185] on textarea at bounding box center [131, 191] width 249 height 18
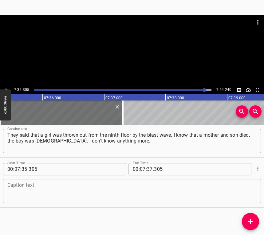
click at [28, 194] on textarea at bounding box center [131, 191] width 249 height 18
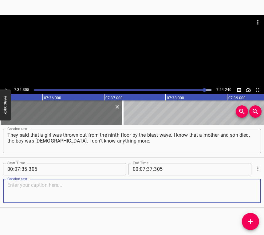
paste textarea "We must hold on, we must go through everything. Victory will be ours. Glory to …"
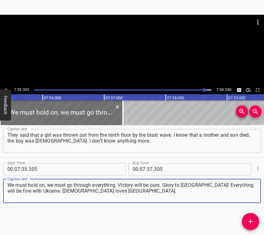
type textarea "We must hold on, we must go through everything. Victory will be ours. Glory to …"
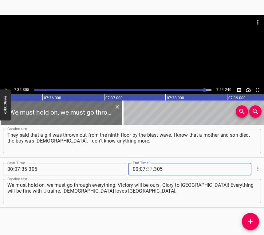
click at [148, 167] on input "number" at bounding box center [150, 169] width 6 height 12
type input "44"
type input "240"
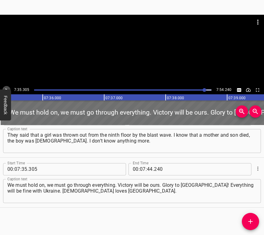
click at [5, 88] on icon "Play/Pause" at bounding box center [7, 90] width 6 height 6
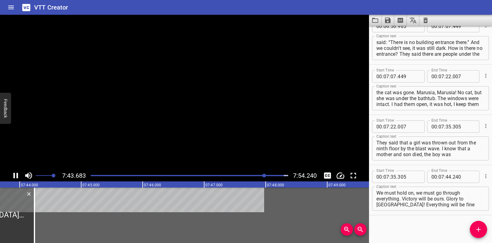
scroll to position [1517, 0]
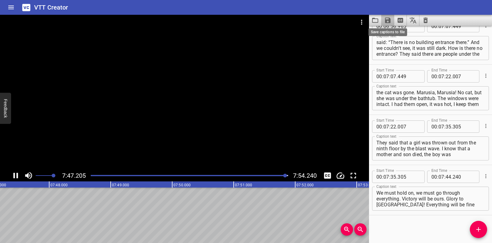
click at [385, 21] on icon "Save captions to file" at bounding box center [388, 21] width 6 height 6
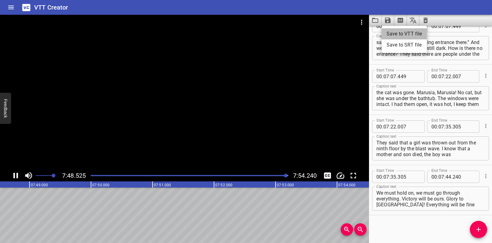
click at [387, 32] on li "Save to VTT file" at bounding box center [404, 33] width 45 height 11
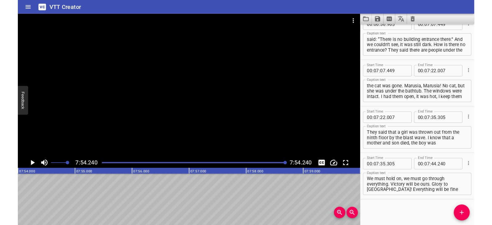
scroll to position [1534, 0]
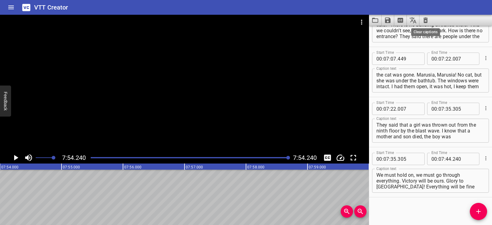
click at [423, 20] on icon "Clear captions" at bounding box center [425, 20] width 7 height 7
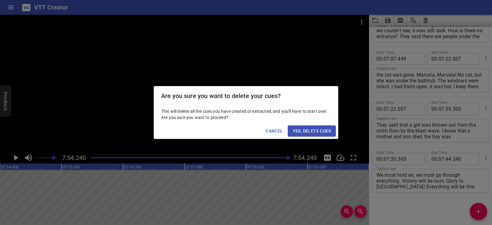
click at [321, 130] on span "Yes, Delete Cues" at bounding box center [312, 131] width 38 height 8
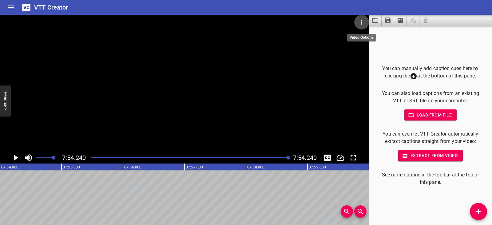
click at [357, 23] on button "Video Options" at bounding box center [361, 22] width 15 height 15
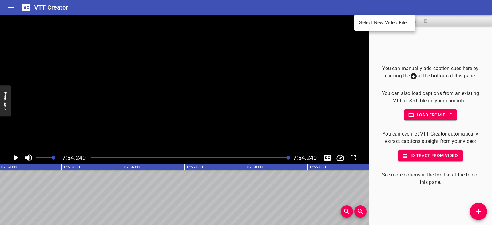
click at [363, 24] on li "Select New Video File..." at bounding box center [384, 22] width 61 height 11
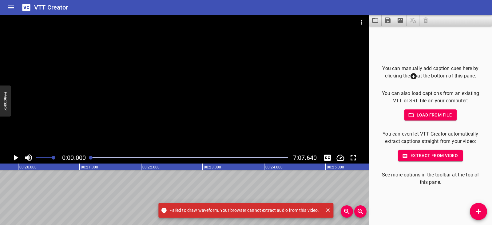
scroll to position [0, 0]
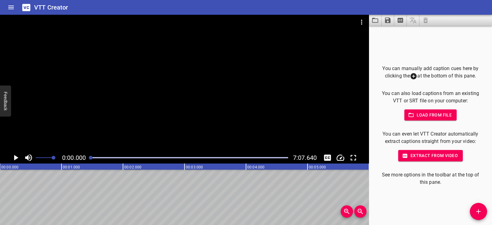
click at [16, 158] on icon "Play/Pause" at bounding box center [16, 158] width 4 height 6
click at [16, 158] on icon "Play/Pause" at bounding box center [15, 157] width 9 height 9
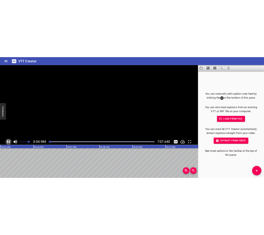
scroll to position [0, 321]
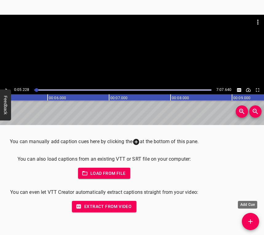
click at [248, 223] on span "Add Cue" at bounding box center [250, 221] width 17 height 7
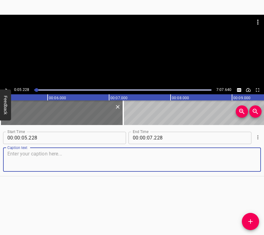
click at [24, 162] on textarea at bounding box center [131, 160] width 249 height 18
paste textarea "[DATE], starting from about ten in the evening, the “Shaheds” began. At four – …"
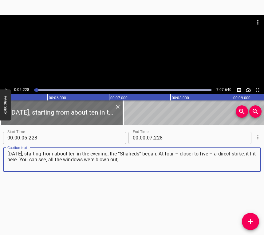
type textarea "[DATE], starting from about ten in the evening, the “Shaheds” began. At four – …"
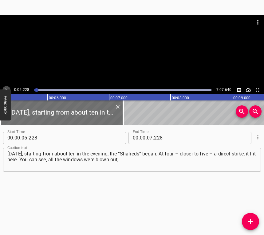
click at [4, 89] on icon "Play/Pause" at bounding box center [7, 90] width 6 height 6
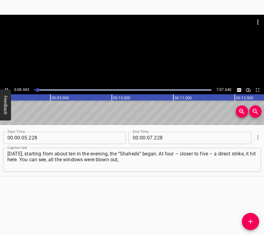
scroll to position [0, 519]
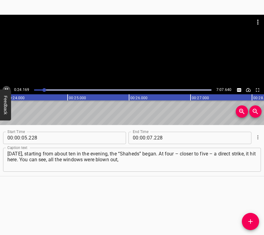
click at [6, 87] on icon "Play/Pause" at bounding box center [7, 90] width 6 height 6
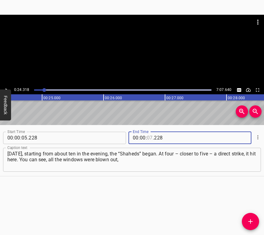
drag, startPoint x: 149, startPoint y: 138, endPoint x: 152, endPoint y: 138, distance: 3.4
click at [150, 138] on input "number" at bounding box center [150, 138] width 6 height 12
type input "24"
type input "318"
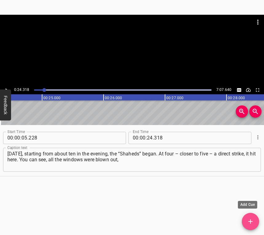
click at [246, 221] on span "Add Cue" at bounding box center [250, 221] width 17 height 7
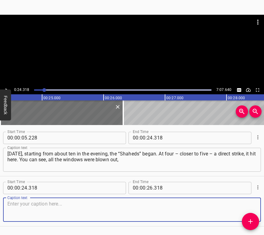
scroll to position [19, 0]
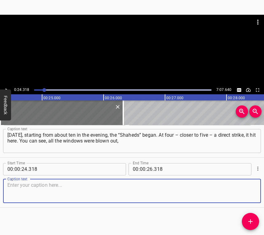
drag, startPoint x: 246, startPoint y: 192, endPoint x: 261, endPoint y: 190, distance: 15.7
click at [251, 192] on textarea at bounding box center [131, 191] width 249 height 18
click at [37, 187] on textarea at bounding box center [131, 191] width 249 height 18
paste textarea "not a single window left. We were in the apartment. At that moment, I was near …"
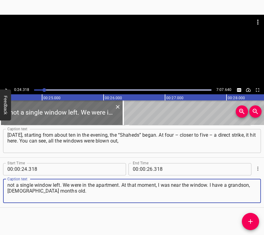
type textarea "not a single window left. We were in the apartment. At that moment, I was near …"
click at [5, 88] on icon "Play/Pause" at bounding box center [7, 90] width 6 height 6
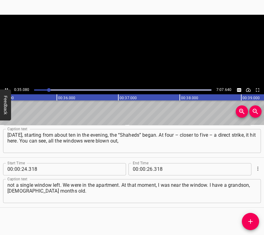
click at [5, 88] on icon "Play/Pause" at bounding box center [7, 90] width 6 height 6
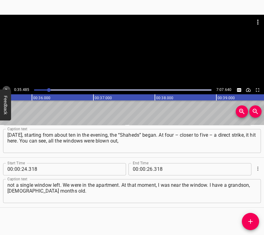
click at [5, 88] on icon "Play/Pause" at bounding box center [7, 90] width 6 height 6
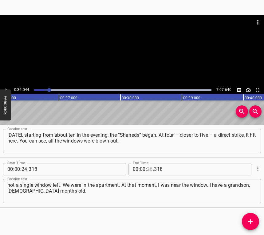
click at [147, 170] on input "number" at bounding box center [150, 169] width 6 height 12
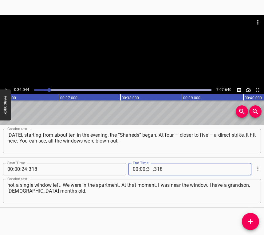
type input "36"
type input "044"
click at [249, 218] on icon "Add Cue" at bounding box center [250, 221] width 7 height 7
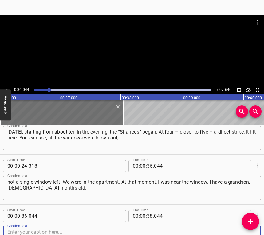
scroll to position [69, 0]
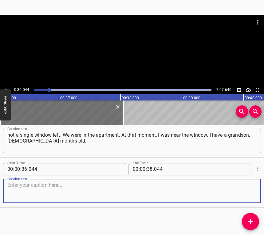
drag, startPoint x: 249, startPoint y: 193, endPoint x: 261, endPoint y: 187, distance: 14.2
click at [251, 191] on textarea at bounding box center [131, 191] width 249 height 18
click at [29, 192] on textarea at bounding box center [131, 191] width 249 height 18
paste textarea "My husband pulled me away from the window. When it hit, the blast wave and glas…"
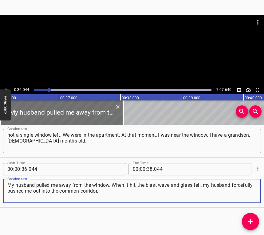
type textarea "My husband pulled me away from the window. When it hit, the blast wave and glas…"
click at [7, 89] on icon "Play/Pause" at bounding box center [7, 90] width 6 height 6
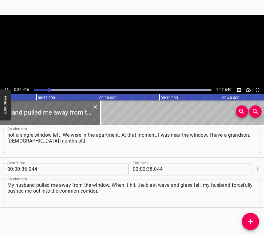
scroll to position [0, 2240]
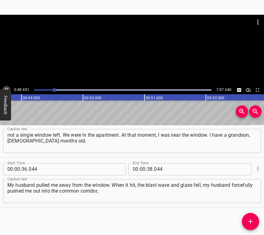
click at [7, 86] on button "Play/Pause" at bounding box center [6, 90] width 8 height 8
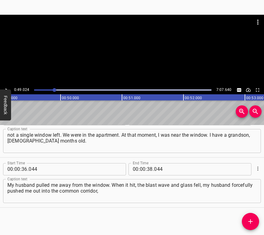
scroll to position [0, 3016]
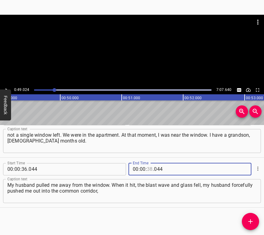
click at [147, 170] on input "number" at bounding box center [150, 169] width 6 height 12
type input "49"
type input "024"
click at [250, 219] on icon "Add Cue" at bounding box center [250, 221] width 7 height 7
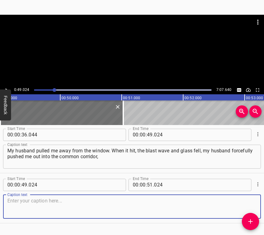
scroll to position [119, 0]
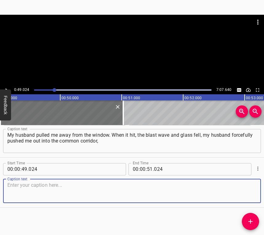
drag, startPoint x: 249, startPoint y: 190, endPoint x: 261, endPoint y: 183, distance: 13.6
click at [250, 189] on textarea at bounding box center [131, 191] width 249 height 18
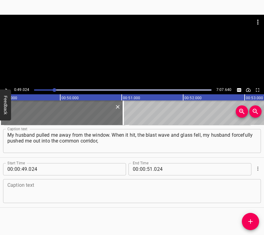
click at [27, 193] on textarea at bounding box center [131, 191] width 249 height 18
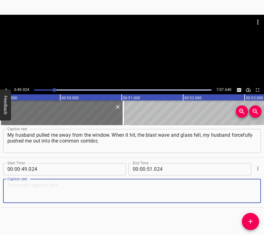
paste textarea "into the entrance; it was all filled with smoke, dust. We ran out. People gave …"
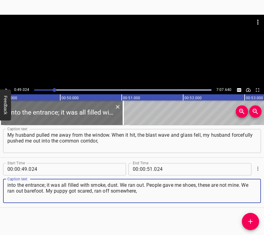
type textarea "into the entrance; it was all filled with smoke, dust. We ran out. People gave …"
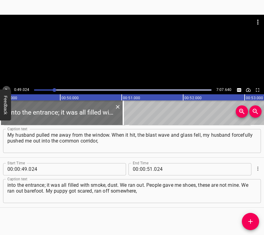
click at [7, 89] on icon "Play/Pause" at bounding box center [7, 90] width 6 height 6
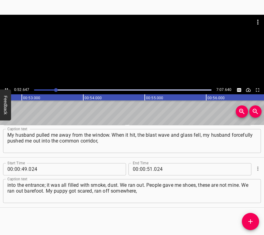
scroll to position [0, 3255]
click at [5, 88] on icon "Play/Pause" at bounding box center [7, 90] width 6 height 6
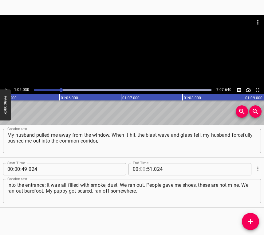
click at [141, 169] on input "number" at bounding box center [143, 169] width 6 height 12
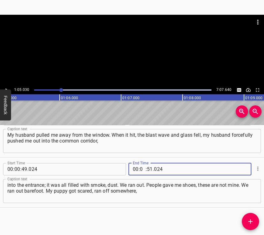
type input "01"
type input "05"
type input "030"
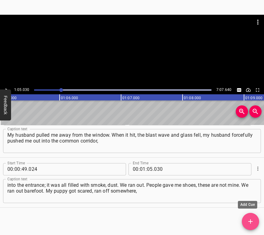
click at [248, 220] on icon "Add Cue" at bounding box center [250, 221] width 7 height 7
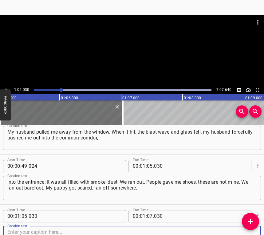
scroll to position [169, 0]
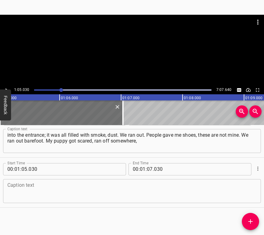
click at [247, 200] on div "Caption text" at bounding box center [132, 191] width 258 height 24
click at [38, 192] on textarea at bounding box center [131, 191] width 249 height 18
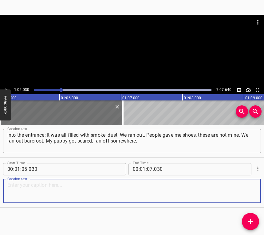
paste textarea "I don’t know where. And the boy, up to this very moment, we cannot find him. He…"
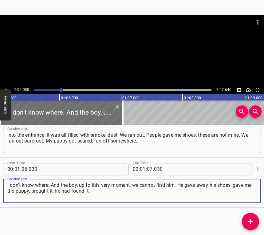
type textarea "I don’t know where. And the boy, up to this very moment, we cannot find him. He…"
click at [6, 87] on icon "Play/Pause" at bounding box center [7, 90] width 6 height 6
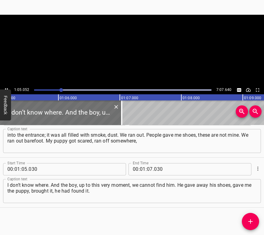
scroll to position [0, 4014]
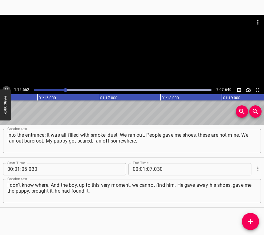
click at [6, 86] on button "Play/Pause" at bounding box center [6, 90] width 8 height 8
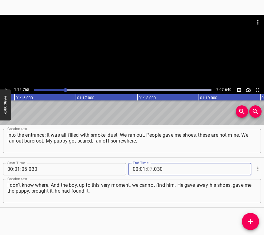
click at [149, 171] on input "number" at bounding box center [150, 169] width 6 height 12
type input "15"
type input "765"
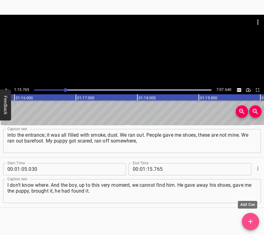
click at [257, 218] on button "Add Cue" at bounding box center [250, 221] width 17 height 17
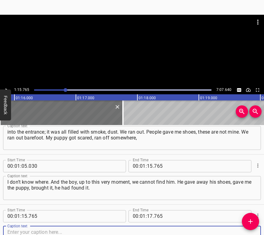
scroll to position [219, 0]
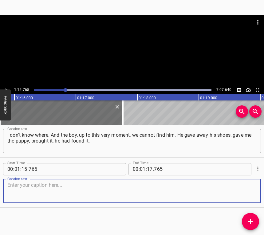
drag, startPoint x: 248, startPoint y: 192, endPoint x: 262, endPoint y: 188, distance: 14.7
click at [249, 192] on textarea at bounding box center [131, 191] width 249 height 18
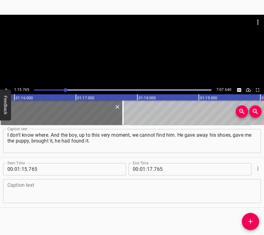
click at [121, 190] on textarea at bounding box center [131, 191] width 249 height 18
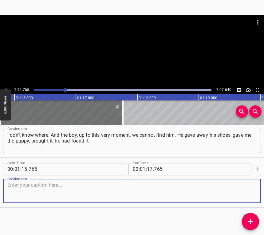
paste textarea "The building began to burn only in the first seconds, minutes. It was just star…"
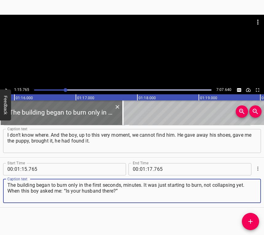
type textarea "The building began to burn only in the first seconds, minutes. It was just star…"
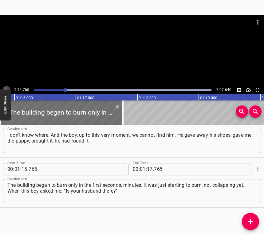
click at [6, 88] on icon "Play/Pause" at bounding box center [7, 90] width 6 height 6
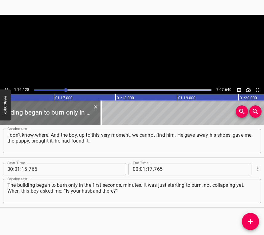
scroll to position [0, 4684]
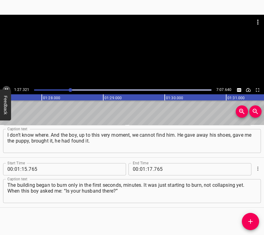
click at [6, 87] on icon "Play/Pause" at bounding box center [7, 90] width 6 height 6
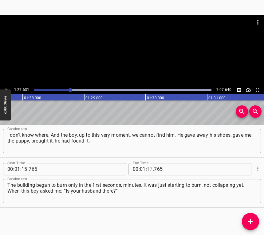
click at [147, 166] on input "number" at bounding box center [150, 169] width 6 height 12
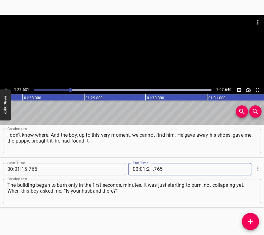
type input "27"
type input "631"
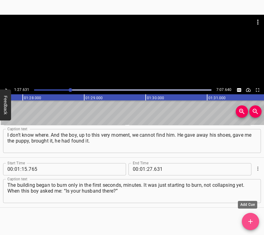
click at [253, 216] on button "Add Cue" at bounding box center [250, 221] width 17 height 17
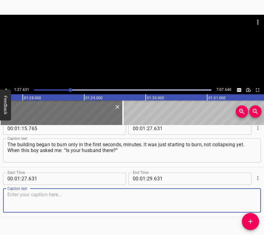
scroll to position [269, 0]
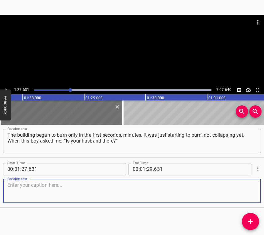
click at [247, 192] on textarea at bounding box center [131, 191] width 249 height 18
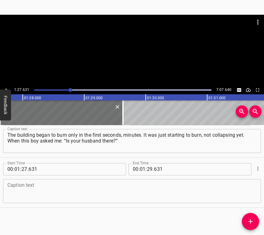
click at [20, 192] on textarea at bounding box center [131, 191] width 249 height 18
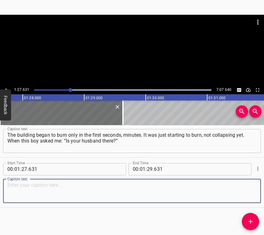
paste textarea "I answered yes. The two of them were the first to run in there. Where did the b…"
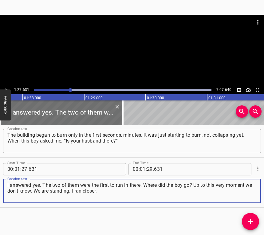
type textarea "I answered yes. The two of them were the first to run in there. Where did the b…"
click at [8, 87] on button "Play/Pause" at bounding box center [6, 90] width 8 height 8
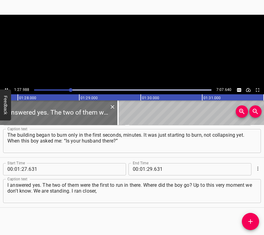
scroll to position [0, 5413]
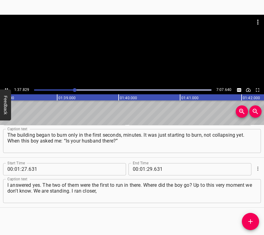
click at [5, 86] on button "Play/Pause" at bounding box center [6, 90] width 8 height 8
click at [149, 167] on input "number" at bounding box center [150, 169] width 6 height 12
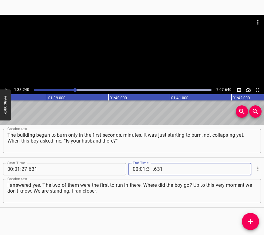
type input "38"
type input "240"
click at [249, 223] on icon "Add Cue" at bounding box center [250, 221] width 7 height 7
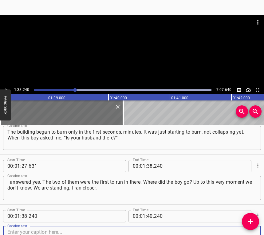
scroll to position [320, 0]
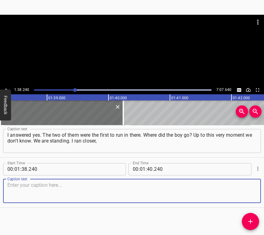
click at [240, 192] on textarea at bounding box center [131, 191] width 249 height 18
click at [52, 191] on textarea at bounding box center [131, 191] width 249 height 18
paste textarea "and a girl falls from the ninth floor. She had three children in the apartment.…"
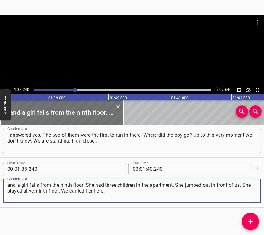
type textarea "and a girl falls from the ninth floor. She had three children in the apartment.…"
click at [7, 89] on icon "Play/Pause" at bounding box center [7, 90] width 6 height 6
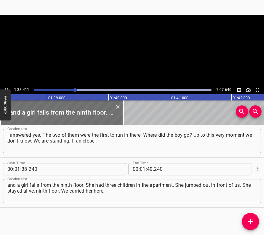
scroll to position [0, 6055]
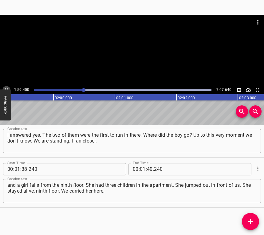
click at [7, 87] on icon "Play/Pause" at bounding box center [7, 90] width 6 height 6
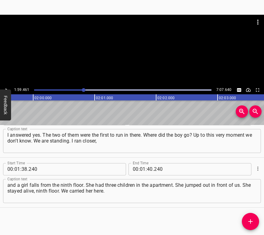
click at [7, 87] on icon "Play/Pause" at bounding box center [7, 90] width 6 height 6
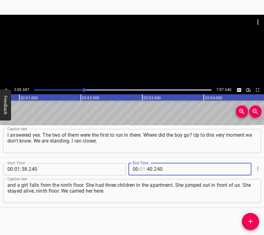
click at [141, 168] on input "number" at bounding box center [143, 169] width 6 height 12
type input "02"
type input "00"
type input "687"
click at [251, 217] on button "Add Cue" at bounding box center [250, 221] width 17 height 17
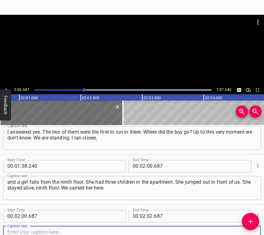
scroll to position [370, 0]
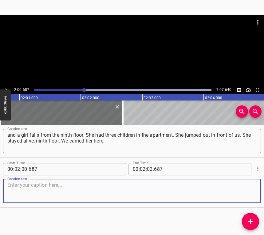
drag, startPoint x: 245, startPoint y: 194, endPoint x: 263, endPoint y: 191, distance: 18.2
click at [245, 194] on textarea at bounding box center [131, 191] width 249 height 18
click at [188, 189] on textarea at bounding box center [131, 191] width 249 height 18
paste textarea "It was five – closer to six in the morning. She was still alive, but she did no…"
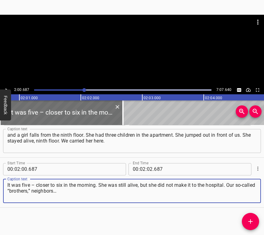
type textarea "It was five – closer to six in the morning. She was still alive, but she did no…"
click at [6, 90] on button "Feedback" at bounding box center [5, 105] width 11 height 31
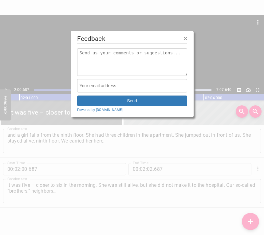
click at [6, 88] on div at bounding box center [132, 117] width 264 height 235
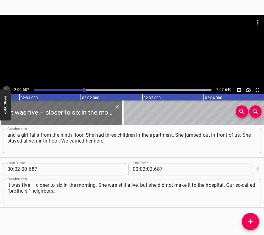
click at [7, 87] on button "Play/Pause" at bounding box center [6, 90] width 8 height 8
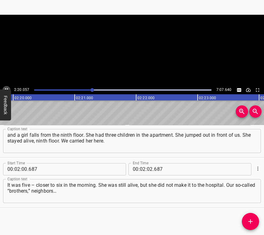
click at [7, 87] on icon "Play/Pause" at bounding box center [7, 90] width 6 height 6
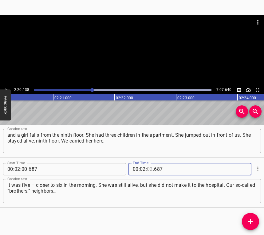
drag, startPoint x: 149, startPoint y: 170, endPoint x: 154, endPoint y: 166, distance: 6.7
click at [149, 170] on input "number" at bounding box center [150, 169] width 6 height 12
type input "20"
type input "138"
click at [248, 217] on button "Add Cue" at bounding box center [250, 221] width 17 height 17
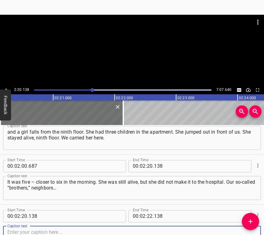
scroll to position [420, 0]
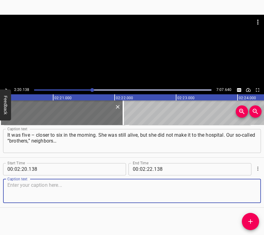
drag, startPoint x: 246, startPoint y: 195, endPoint x: 262, endPoint y: 190, distance: 17.0
click at [249, 194] on textarea at bounding box center [131, 191] width 249 height 18
click at [33, 193] on textarea at bounding box center [131, 191] width 249 height 18
paste textarea "As the police explain to us, who are standing everywhere, it was a missile, a d…"
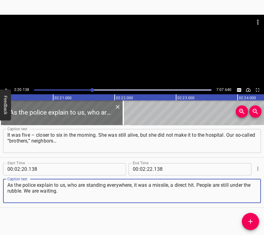
type textarea "As the police explain to us, who are standing everywhere, it was a missile, a d…"
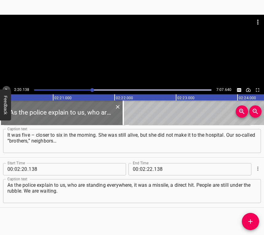
click at [6, 87] on icon "Play/Pause" at bounding box center [7, 90] width 6 height 6
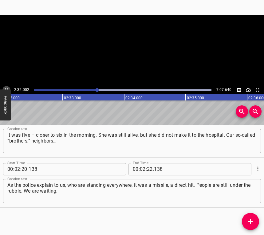
click at [6, 87] on icon "Play/Pause" at bounding box center [7, 90] width 6 height 6
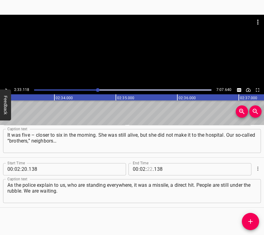
click at [148, 169] on input "number" at bounding box center [150, 169] width 6 height 12
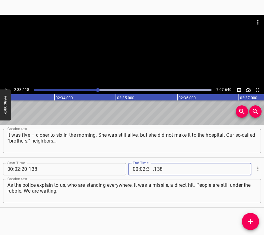
type input "33"
type input "118"
drag, startPoint x: 252, startPoint y: 221, endPoint x: 261, endPoint y: 214, distance: 11.3
click at [251, 221] on icon "Add Cue" at bounding box center [250, 221] width 7 height 7
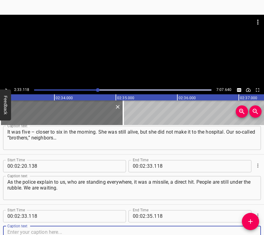
scroll to position [470, 0]
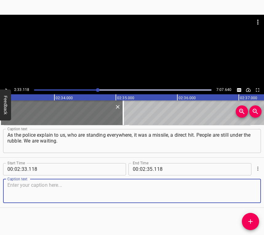
drag, startPoint x: 238, startPoint y: 190, endPoint x: 262, endPoint y: 189, distance: 23.4
click at [241, 190] on textarea at bounding box center [131, 191] width 249 height 18
click at [23, 191] on textarea at bounding box center [131, 191] width 249 height 18
paste textarea "One godparent has been found, two acquaintances we are waiting for, still under…"
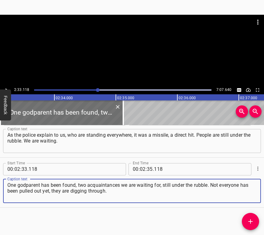
type textarea "One godparent has been found, two acquaintances we are waiting for, still under…"
click at [7, 86] on div at bounding box center [132, 50] width 264 height 71
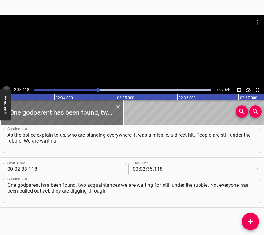
click at [7, 87] on icon "Play/Pause" at bounding box center [7, 90] width 6 height 6
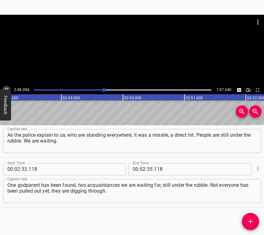
click at [7, 88] on icon "Play/Pause" at bounding box center [7, 90] width 6 height 6
click at [8, 88] on icon "Play/Pause" at bounding box center [7, 90] width 6 height 6
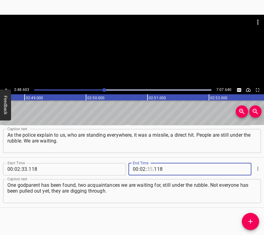
click at [150, 170] on input "number" at bounding box center [150, 169] width 6 height 12
type input "48"
type input "603"
click at [251, 220] on icon "Add Cue" at bounding box center [250, 221] width 7 height 7
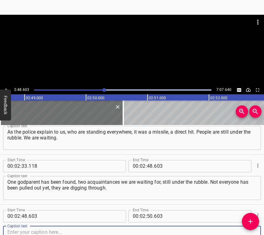
scroll to position [520, 0]
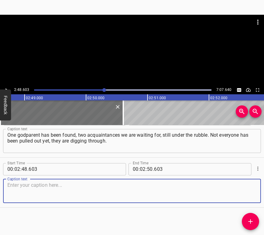
click at [243, 190] on textarea at bounding box center [131, 191] width 249 height 18
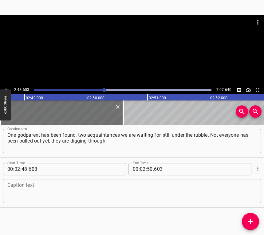
click at [30, 190] on textarea at bounding box center [131, 191] width 249 height 18
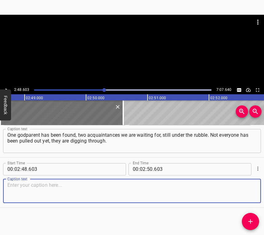
paste textarea "We sit and wait until they dig them out. We are waiting for the godparent to be…"
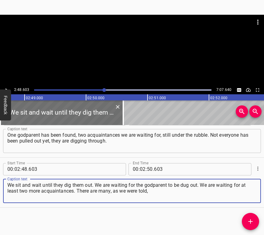
type textarea "We sit and wait until they dig them out. We are waiting for the godparent to be…"
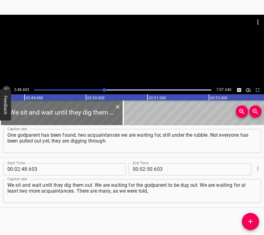
click at [5, 89] on icon "Play/Pause" at bounding box center [7, 90] width 6 height 6
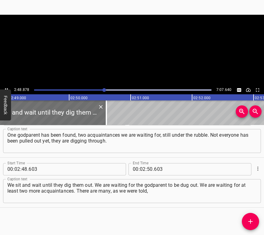
scroll to position [0, 10405]
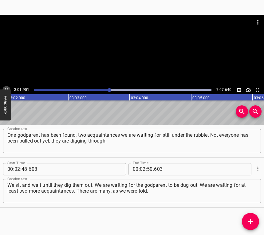
click at [8, 86] on button "Play/Pause" at bounding box center [6, 90] width 8 height 8
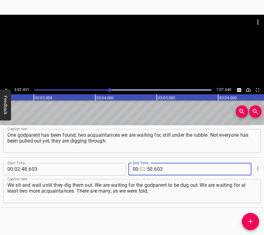
click at [140, 169] on input "number" at bounding box center [143, 169] width 6 height 12
type input "03"
type input "02"
type input "451"
click at [253, 219] on icon "Add Cue" at bounding box center [250, 221] width 7 height 7
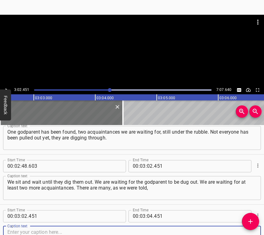
scroll to position [570, 0]
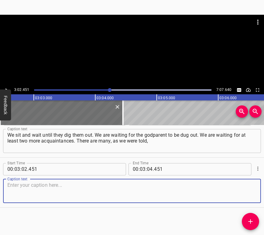
drag, startPoint x: 247, startPoint y: 193, endPoint x: 261, endPoint y: 191, distance: 13.6
click at [249, 192] on textarea at bounding box center [131, 191] width 249 height 18
click at [22, 195] on textarea at bounding box center [131, 191] width 249 height 18
paste textarea "they came to visit. There are many children there at the moment. Half of the en…"
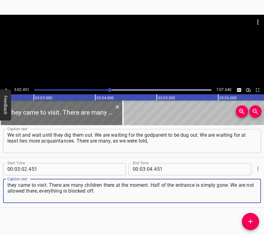
type textarea "they came to visit. There are many children there at the moment. Half of the en…"
click at [4, 85] on div at bounding box center [132, 50] width 264 height 71
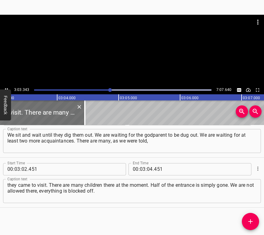
scroll to position [0, 11280]
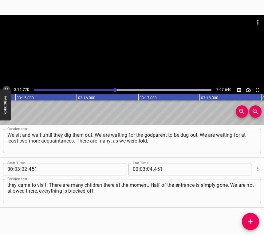
click at [6, 87] on button "Play/Pause" at bounding box center [6, 90] width 8 height 8
click at [149, 166] on input "number" at bounding box center [150, 169] width 6 height 12
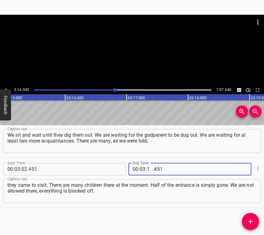
type input "14"
type input "942"
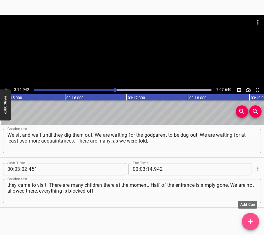
click at [250, 221] on icon "Add Cue" at bounding box center [251, 222] width 4 height 4
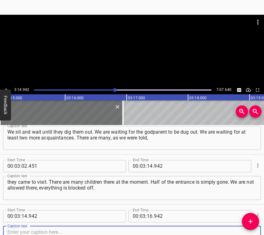
scroll to position [620, 0]
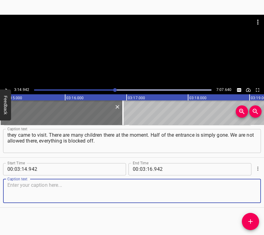
click at [248, 193] on textarea at bounding box center [131, 191] width 249 height 18
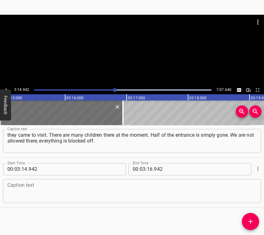
click at [26, 196] on textarea at bounding box center [131, 191] width 249 height 18
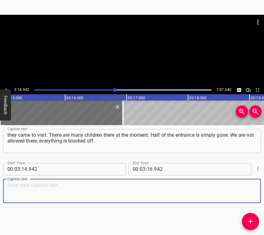
paste textarea "Behind the building the police are standing: they took our data, “wait.” We wai…"
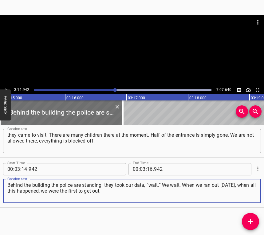
type textarea "Behind the building the police are standing: they took our data, “wait.” We wai…"
click at [6, 88] on icon "Play/Pause" at bounding box center [7, 90] width 6 height 6
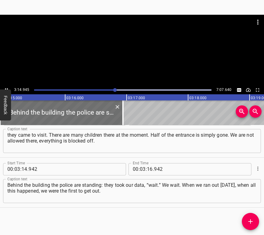
scroll to position [0, 12010]
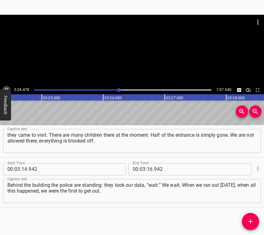
click at [6, 87] on icon "Play/Pause" at bounding box center [7, 90] width 6 height 6
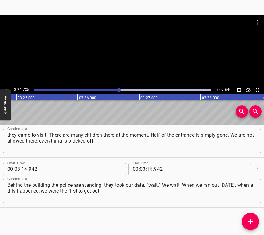
click at [147, 170] on input "number" at bounding box center [150, 169] width 6 height 12
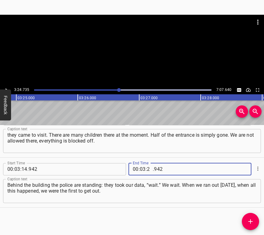
type input "24"
type input "735"
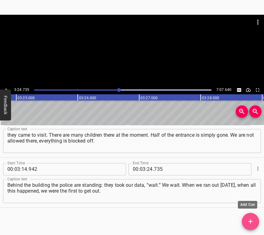
click at [249, 223] on icon "Add Cue" at bounding box center [250, 221] width 7 height 7
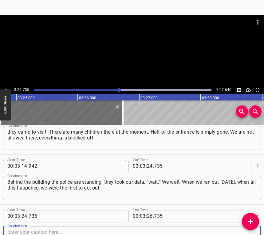
scroll to position [671, 0]
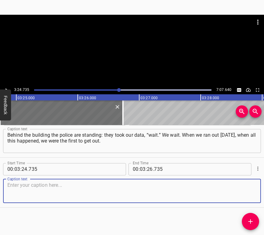
click at [243, 192] on textarea at bounding box center [131, 191] width 249 height 18
click at [16, 190] on textarea at bounding box center [131, 191] width 249 height 18
paste textarea "People began coming out with children. The alert – and we didn’t even manage to…"
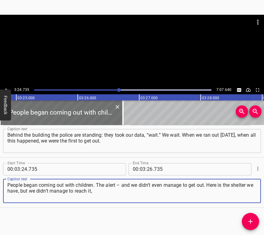
type textarea "People began coming out with children. The alert – and we didn’t even manage to…"
click at [7, 86] on button "Play/Pause" at bounding box center [6, 90] width 8 height 8
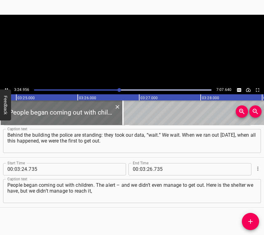
scroll to position [0, 12609]
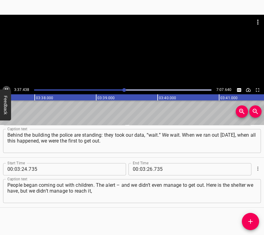
click at [6, 88] on icon "Play/Pause" at bounding box center [7, 90] width 6 height 6
click at [148, 170] on input "number" at bounding box center [150, 169] width 6 height 12
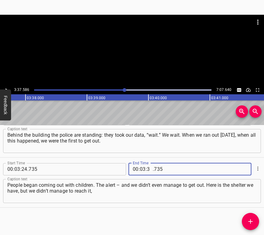
type input "37"
type input "586"
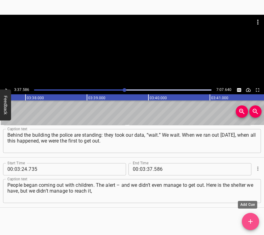
click at [250, 220] on icon "Add Cue" at bounding box center [251, 222] width 4 height 4
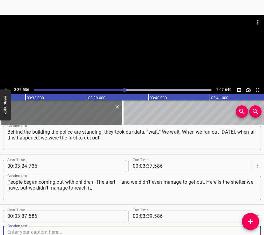
scroll to position [721, 0]
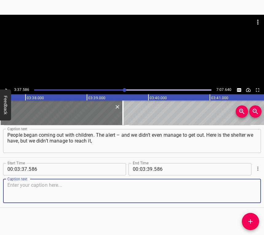
drag, startPoint x: 246, startPoint y: 189, endPoint x: 262, endPoint y: 188, distance: 15.8
click at [257, 189] on div "Start Time 00 : 03 : 37 . 586 Start Time End Time 00 : 03 : 39 . 586 End Time C…" at bounding box center [132, 183] width 264 height 50
click at [32, 192] on textarea at bounding box center [131, 191] width 249 height 18
paste textarea "it’s 100–200 meters away. All the cars are burned. This is far from the impact,…"
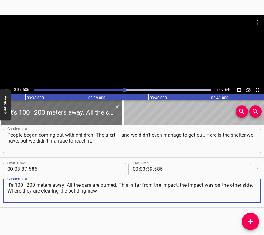
type textarea "it’s 100–200 meters away. All the cars are burned. This is far from the impact,…"
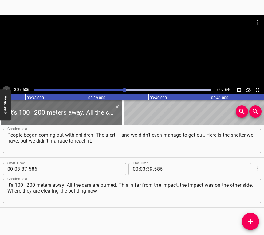
click at [6, 87] on button "Play/Pause" at bounding box center [6, 90] width 8 height 8
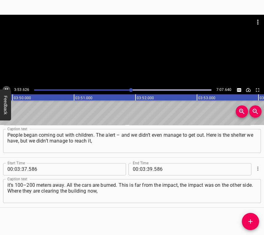
click at [5, 88] on icon "Play/Pause" at bounding box center [7, 90] width 6 height 6
click at [5, 87] on icon "Play/Pause" at bounding box center [7, 90] width 6 height 6
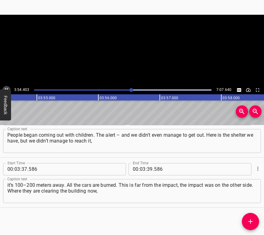
click at [5, 87] on icon "Play/Pause" at bounding box center [7, 90] width 6 height 6
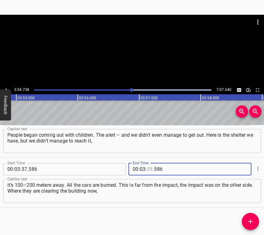
click at [150, 168] on input "number" at bounding box center [150, 169] width 6 height 12
type input "54"
type input "738"
click at [254, 222] on span "Add Cue" at bounding box center [250, 221] width 17 height 7
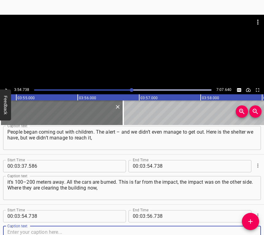
scroll to position [771, 0]
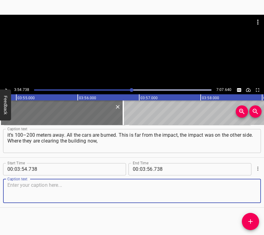
drag, startPoint x: 244, startPoint y: 193, endPoint x: 262, endPoint y: 190, distance: 18.0
click at [250, 192] on textarea at bounding box center [131, 191] width 249 height 18
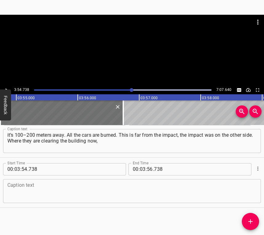
click at [33, 187] on textarea at bounding box center [131, 191] width 249 height 18
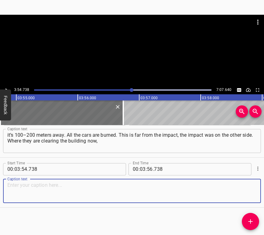
paste textarea "it had only just started burning. We ran out with my husband, my husband ran, n…"
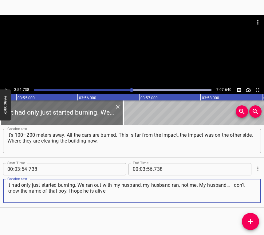
type textarea "it had only just started burning. We ran out with my husband, my husband ran, n…"
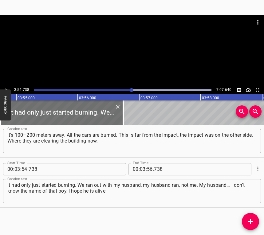
click at [4, 90] on button "Feedback" at bounding box center [5, 105] width 11 height 31
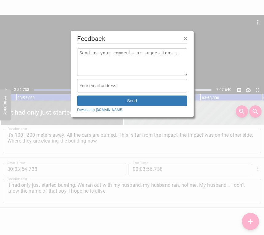
click at [4, 88] on div at bounding box center [132, 117] width 264 height 235
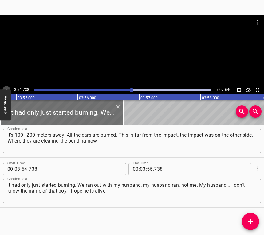
click at [4, 87] on icon "Play/Pause" at bounding box center [7, 90] width 6 height 6
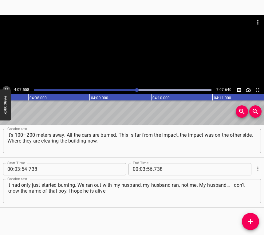
click at [5, 87] on icon "Play/Pause" at bounding box center [7, 90] width 6 height 6
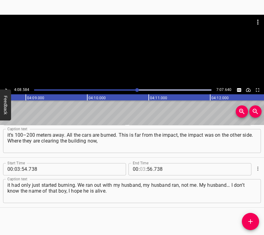
click at [141, 168] on input "number" at bounding box center [143, 169] width 6 height 12
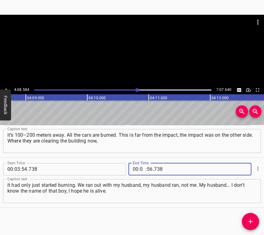
type input "04"
type input "08"
type input "584"
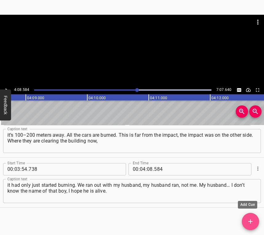
click at [252, 219] on icon "Add Cue" at bounding box center [250, 221] width 7 height 7
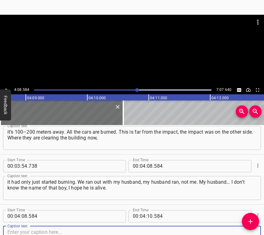
scroll to position [821, 0]
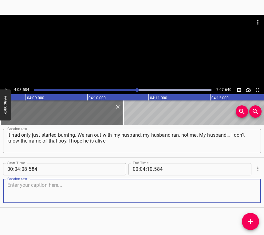
click at [244, 188] on textarea at bounding box center [131, 191] width 249 height 18
click at [31, 184] on textarea at bounding box center [131, 191] width 249 height 18
paste textarea "He first ran to find my dog, gave me slippers, because my feet were bleeding, w…"
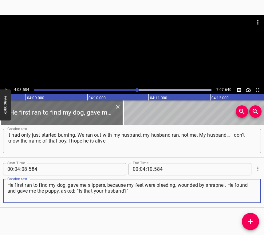
type textarea "He first ran to find my dog, gave me slippers, because my feet were bleeding, w…"
click at [7, 88] on icon "Play/Pause" at bounding box center [7, 90] width 6 height 6
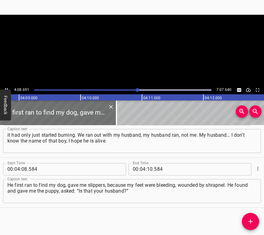
scroll to position [0, 15316]
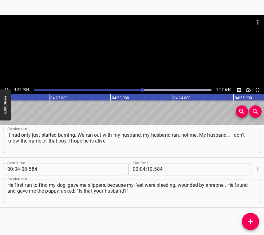
click at [7, 87] on button "Play/Pause" at bounding box center [6, 90] width 8 height 8
click at [149, 169] on input "number" at bounding box center [150, 169] width 6 height 12
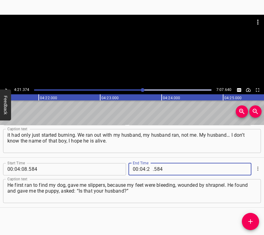
type input "21"
type input "374"
drag, startPoint x: 253, startPoint y: 219, endPoint x: 258, endPoint y: 219, distance: 5.2
click at [252, 219] on icon "Add Cue" at bounding box center [250, 221] width 7 height 7
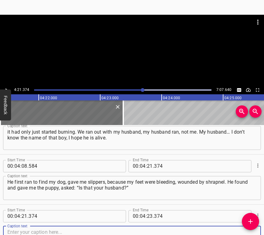
scroll to position [871, 0]
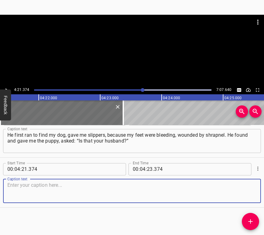
drag, startPoint x: 245, startPoint y: 196, endPoint x: 262, endPoint y: 187, distance: 18.3
click at [245, 195] on textarea at bounding box center [131, 191] width 249 height 18
click at [20, 193] on textarea at bounding box center [131, 191] width 249 height 18
paste textarea "I said yes. And he ran together in there… But by then it was already burning. W…"
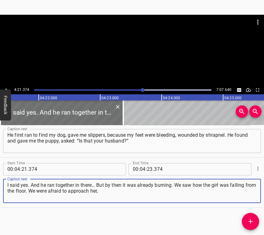
type textarea "I said yes. And he ran together in there… But by then it was already burning. W…"
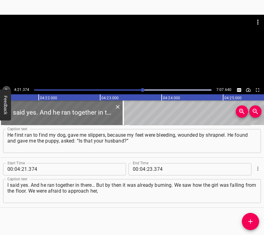
click at [4, 87] on icon "Play/Pause" at bounding box center [7, 90] width 6 height 6
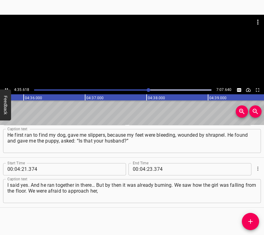
click at [5, 86] on button "Play/Pause" at bounding box center [6, 90] width 8 height 8
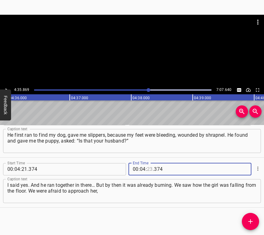
click at [149, 171] on input "number" at bounding box center [150, 169] width 6 height 12
type input "35"
type input "869"
click at [251, 218] on icon "Add Cue" at bounding box center [250, 221] width 7 height 7
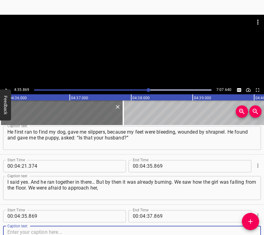
scroll to position [921, 0]
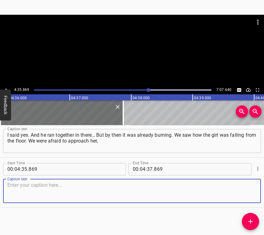
click at [248, 192] on textarea at bounding box center [131, 191] width 249 height 18
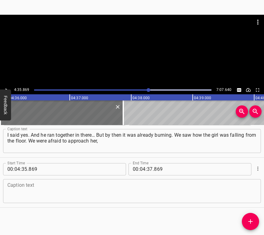
click at [108, 189] on textarea at bounding box center [131, 191] width 249 height 18
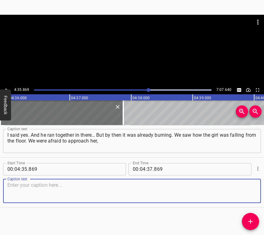
paste textarea "to somehow move her. When they carried her on a stretcher, everyone was sobbing…"
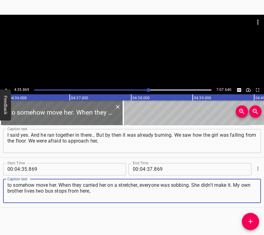
type textarea "to somehow move her. When they carried her on a stretcher, everyone was sobbing…"
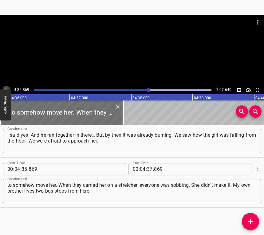
click at [9, 88] on icon "Play/Pause" at bounding box center [7, 90] width 6 height 6
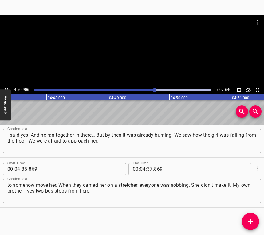
click at [5, 88] on icon "Play/Pause" at bounding box center [7, 90] width 6 height 6
click at [147, 168] on input "number" at bounding box center [150, 169] width 6 height 12
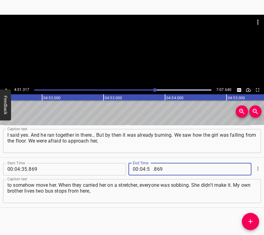
type input "51"
type input "317"
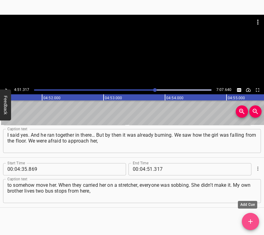
click at [254, 221] on span "Add Cue" at bounding box center [250, 221] width 17 height 7
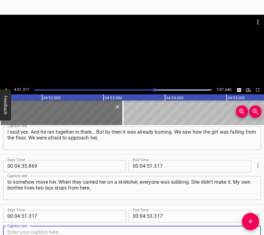
scroll to position [971, 0]
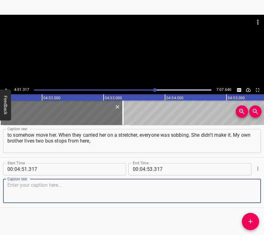
drag, startPoint x: 246, startPoint y: 191, endPoint x: 262, endPoint y: 186, distance: 16.6
click at [247, 190] on textarea at bounding box center [131, 191] width 249 height 18
click at [26, 185] on textarea at bounding box center [131, 191] width 249 height 18
paste textarea "on [PERSON_NAME], there was a hit there too, not as bad, but still. As for my a…"
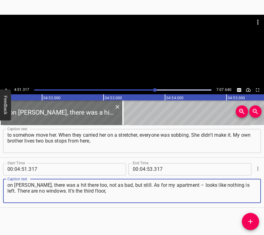
type textarea "on [PERSON_NAME], there was a hit there too, not as bad, but still. As for my a…"
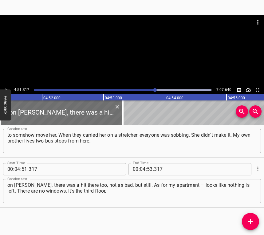
click at [9, 86] on div at bounding box center [132, 50] width 264 height 71
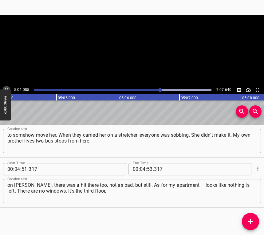
click at [5, 86] on button "Play/Pause" at bounding box center [6, 90] width 8 height 8
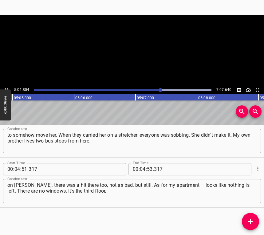
click at [5, 86] on button "Play/Pause" at bounding box center [6, 90] width 8 height 8
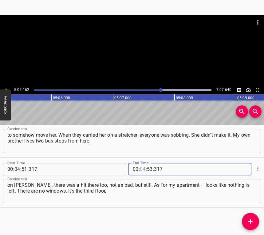
click at [140, 168] on input "number" at bounding box center [143, 169] width 6 height 12
type input "05"
type input "162"
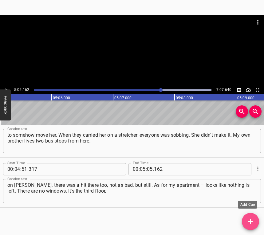
click at [250, 220] on icon "Add Cue" at bounding box center [250, 221] width 7 height 7
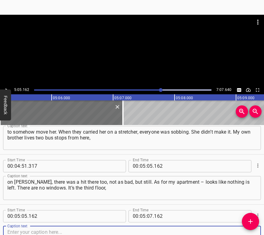
scroll to position [1022, 0]
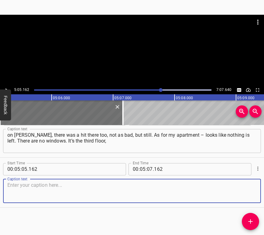
click at [249, 193] on textarea at bounding box center [131, 191] width 249 height 18
click at [17, 183] on textarea at bounding box center [131, 191] width 249 height 18
paste textarea "we went and took some plastic film. Thanks, they gave it. The chipboard they di…"
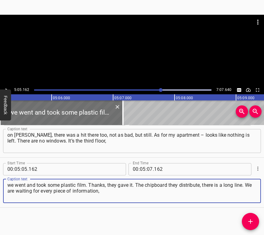
type textarea "we went and took some plastic film. Thanks, they gave it. The chipboard they di…"
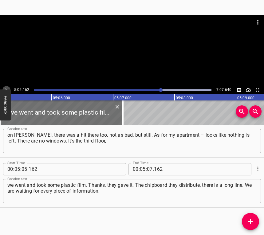
click at [5, 86] on button "Play/Pause" at bounding box center [6, 90] width 8 height 8
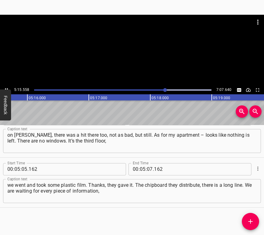
click at [4, 88] on icon "Play/Pause" at bounding box center [7, 90] width 6 height 6
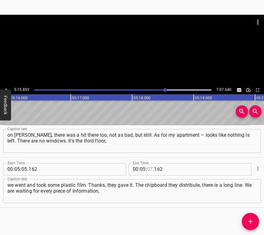
click at [149, 167] on input "number" at bounding box center [150, 169] width 6 height 12
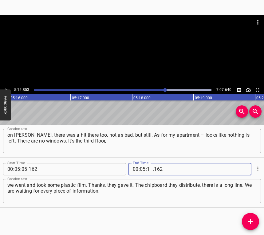
type input "15"
type input "853"
click at [253, 222] on icon "Add Cue" at bounding box center [250, 221] width 7 height 7
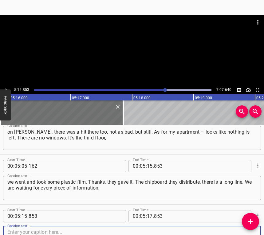
scroll to position [1072, 0]
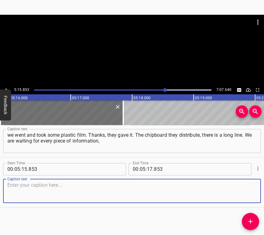
click at [245, 189] on textarea at bounding box center [131, 191] width 249 height 18
click at [46, 187] on textarea at bounding box center [131, 191] width 249 height 18
paste textarea "as long as they come out to tell us at least something. It’s very hard. The wal…"
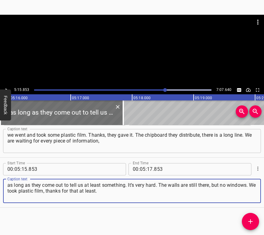
type textarea "as long as they come out to tell us at least something. It’s very hard. The wal…"
click at [5, 87] on icon "Play/Pause" at bounding box center [7, 90] width 6 height 6
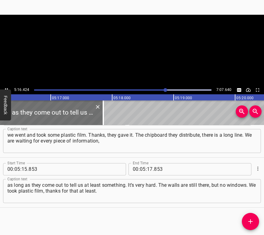
scroll to position [0, 19453]
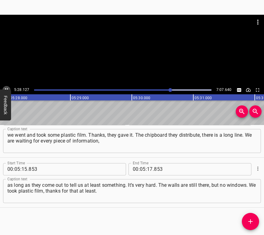
click at [6, 86] on button "Play/Pause" at bounding box center [6, 90] width 8 height 8
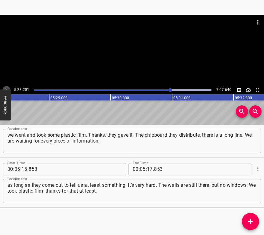
click at [6, 86] on button "Play/Pause" at bounding box center [6, 90] width 8 height 8
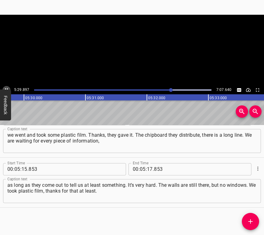
click at [6, 86] on button "Play/Pause" at bounding box center [6, 90] width 8 height 8
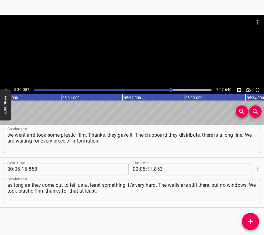
click at [148, 168] on input "number" at bounding box center [150, 169] width 6 height 12
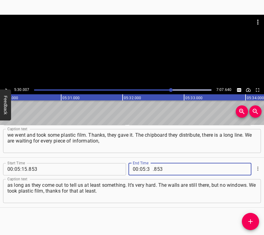
type input "30"
type input "007"
click at [253, 221] on icon "Add Cue" at bounding box center [250, 221] width 7 height 7
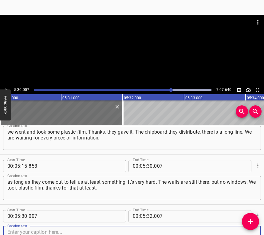
scroll to position [1122, 0]
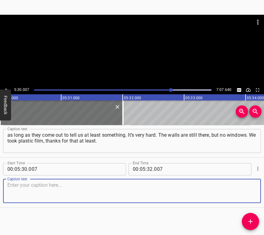
click at [245, 193] on textarea at bounding box center [131, 191] width 249 height 18
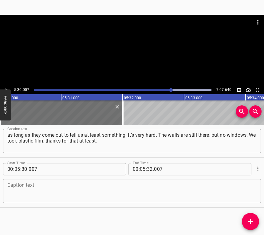
click at [50, 184] on textarea at bounding box center [131, 191] width 249 height 18
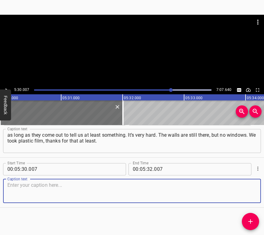
paste textarea "No water, no gas. We live. We will keep living anyway, we hope [DEMOGRAPHIC_DAT…"
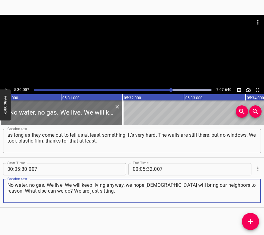
type textarea "No water, no gas. We live. We will keep living anyway, we hope [DEMOGRAPHIC_DAT…"
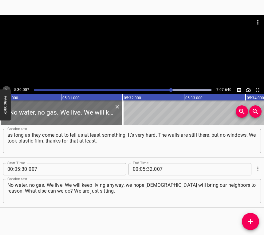
click at [6, 87] on icon "Play/Pause" at bounding box center [7, 90] width 6 height 6
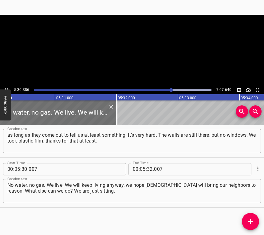
scroll to position [0, 20327]
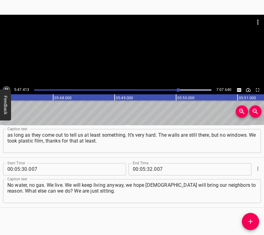
click at [6, 88] on icon "Play/Pause" at bounding box center [7, 90] width 6 height 6
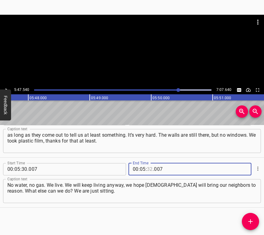
click at [147, 169] on input "number" at bounding box center [150, 169] width 6 height 12
type input "47"
type input "540"
click at [248, 221] on icon "Add Cue" at bounding box center [250, 221] width 7 height 7
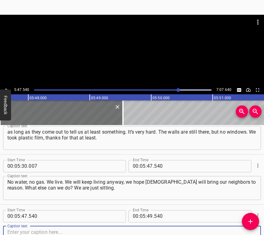
scroll to position [1172, 0]
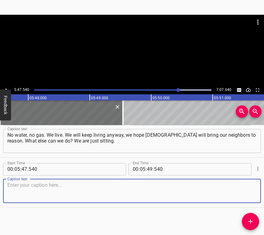
drag, startPoint x: 245, startPoint y: 193, endPoint x: 261, endPoint y: 187, distance: 17.4
click at [246, 192] on textarea at bounding box center [131, 191] width 249 height 18
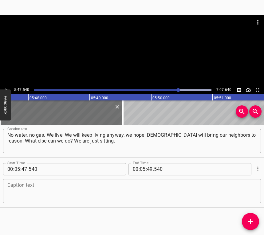
click at [94, 192] on textarea at bounding box center [131, 191] width 249 height 18
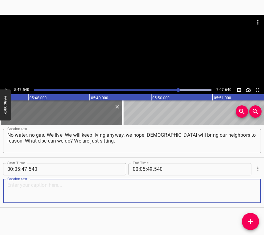
paste textarea "But what’s the point of sitting, because we are waiting for some news. When you…"
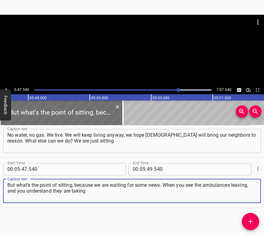
type textarea "But what’s the point of sitting, because we are waiting for some news. When you…"
click at [7, 89] on icon "Play/Pause" at bounding box center [7, 90] width 6 height 6
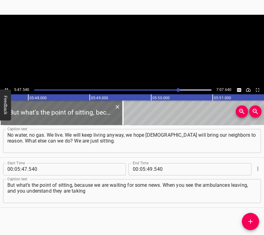
scroll to position [0, 21399]
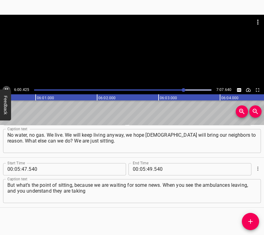
click at [7, 87] on icon "Play/Pause" at bounding box center [7, 90] width 6 height 6
click at [142, 166] on input "number" at bounding box center [143, 169] width 6 height 12
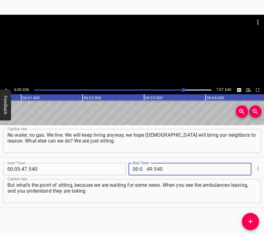
type input "06"
type input "00"
type input "656"
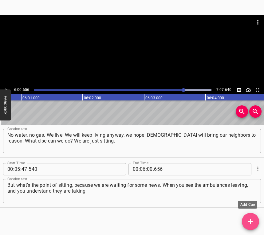
click at [256, 218] on span "Add Cue" at bounding box center [250, 221] width 17 height 7
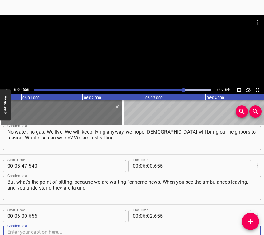
scroll to position [1222, 0]
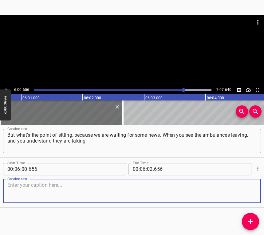
drag, startPoint x: 245, startPoint y: 197, endPoint x: 263, endPoint y: 195, distance: 17.3
click at [247, 197] on textarea at bounding box center [131, 191] width 249 height 18
click at [66, 188] on textarea at bounding box center [131, 191] width 249 height 18
paste textarea "away dead people – that is the most terrifying. And you are afraid to hear a su…"
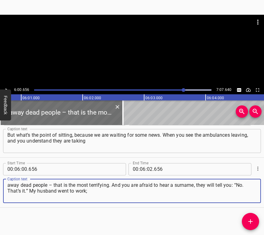
type textarea "away dead people – that is the most terrifying. And you are afraid to hear a su…"
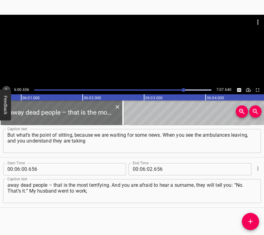
click at [8, 87] on icon "Play/Pause" at bounding box center [7, 90] width 6 height 6
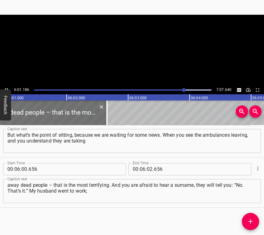
scroll to position [0, 22214]
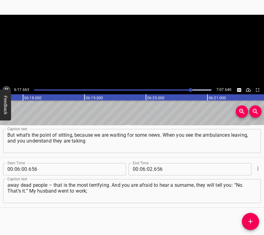
click at [6, 86] on button "Play/Pause" at bounding box center [6, 90] width 8 height 8
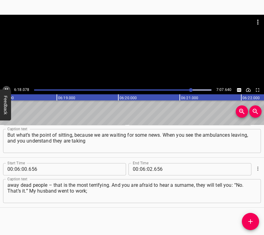
click at [6, 86] on button "Play/Pause" at bounding box center [6, 90] width 8 height 8
click at [147, 168] on input "number" at bounding box center [150, 169] width 6 height 12
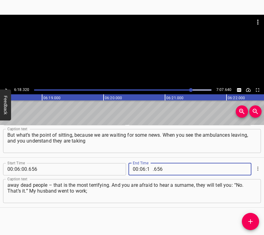
type input "18"
type input "320"
drag, startPoint x: 245, startPoint y: 224, endPoint x: 264, endPoint y: 221, distance: 18.4
click at [245, 223] on span "Add Cue" at bounding box center [250, 221] width 17 height 7
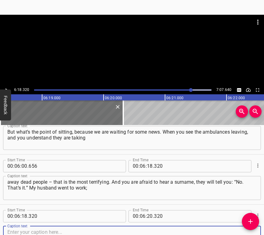
scroll to position [1272, 0]
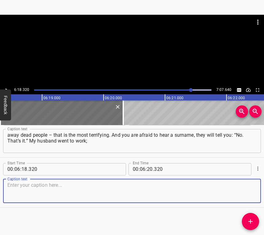
drag, startPoint x: 243, startPoint y: 194, endPoint x: 263, endPoint y: 193, distance: 20.1
click at [248, 194] on textarea at bounding box center [131, 191] width 249 height 18
click at [20, 191] on textarea at bounding box center [131, 191] width 249 height 18
paste textarea "he is a loader at the market. He went to the market. The only one among the dea…"
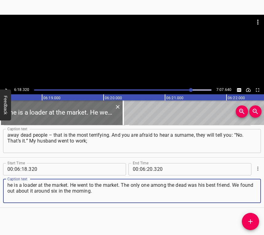
click at [5, 87] on icon "Play/Pause" at bounding box center [7, 90] width 6 height 6
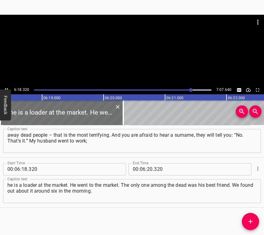
scroll to position [0, 23277]
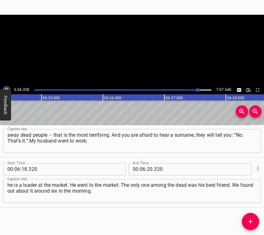
click at [7, 87] on button "Play/Pause" at bounding box center [6, 90] width 8 height 8
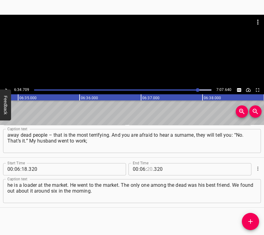
click at [147, 168] on input "number" at bounding box center [150, 169] width 6 height 12
click at [250, 220] on icon "Add Cue" at bounding box center [250, 221] width 7 height 7
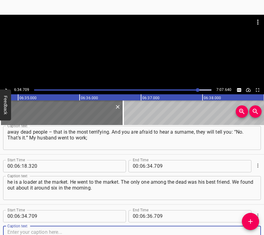
scroll to position [1322, 0]
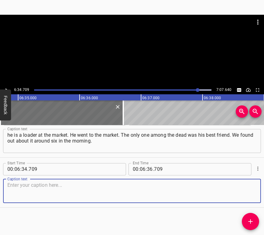
drag, startPoint x: 243, startPoint y: 189, endPoint x: 264, endPoint y: 185, distance: 21.1
click at [246, 188] on textarea at bounding box center [131, 191] width 249 height 18
click at [30, 189] on textarea at bounding box center [131, 191] width 249 height 18
paste textarea "He was identified only by his belongings. It is hard, very hard. We went outsid…"
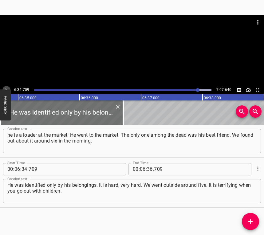
click at [7, 87] on icon "Play/Pause" at bounding box center [7, 90] width 6 height 6
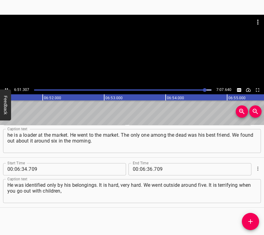
click at [5, 87] on icon "Play/Pause" at bounding box center [7, 90] width 6 height 6
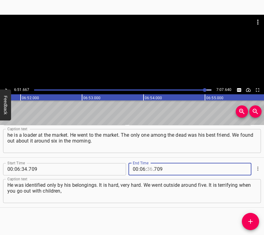
click at [147, 167] on input "number" at bounding box center [150, 169] width 6 height 12
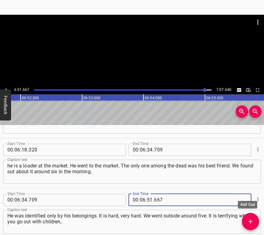
click at [250, 219] on icon "Add Cue" at bounding box center [250, 221] width 7 height 7
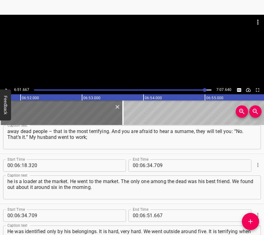
scroll to position [1373, 0]
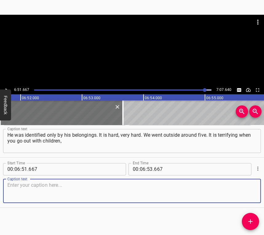
drag, startPoint x: 246, startPoint y: 192, endPoint x: 250, endPoint y: 190, distance: 4.4
click at [246, 192] on textarea at bounding box center [131, 191] width 249 height 18
click at [94, 191] on textarea at bounding box center [131, 191] width 249 height 18
paste textarea "and the children are screaming in a way that is not their own voices, the child…"
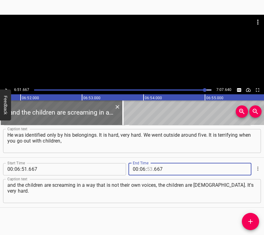
click at [148, 169] on input "number" at bounding box center [150, 169] width 6 height 12
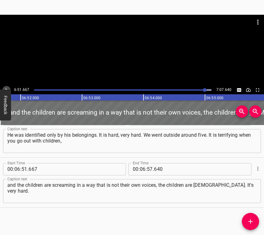
click at [6, 88] on icon "Play/Pause" at bounding box center [7, 90] width 6 height 6
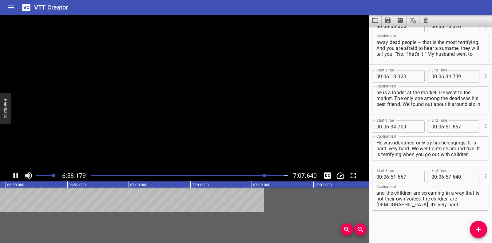
scroll to position [1266, 0]
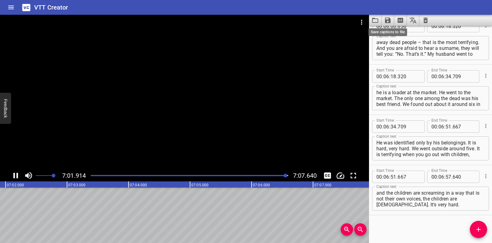
click at [389, 17] on icon "Save captions to file" at bounding box center [387, 20] width 7 height 7
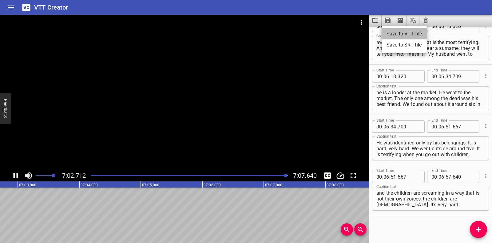
click at [394, 34] on li "Save to VTT file" at bounding box center [404, 33] width 45 height 11
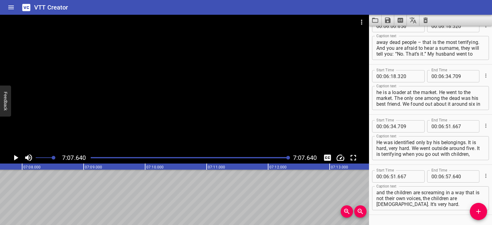
scroll to position [1284, 0]
